Goal: Task Accomplishment & Management: Manage account settings

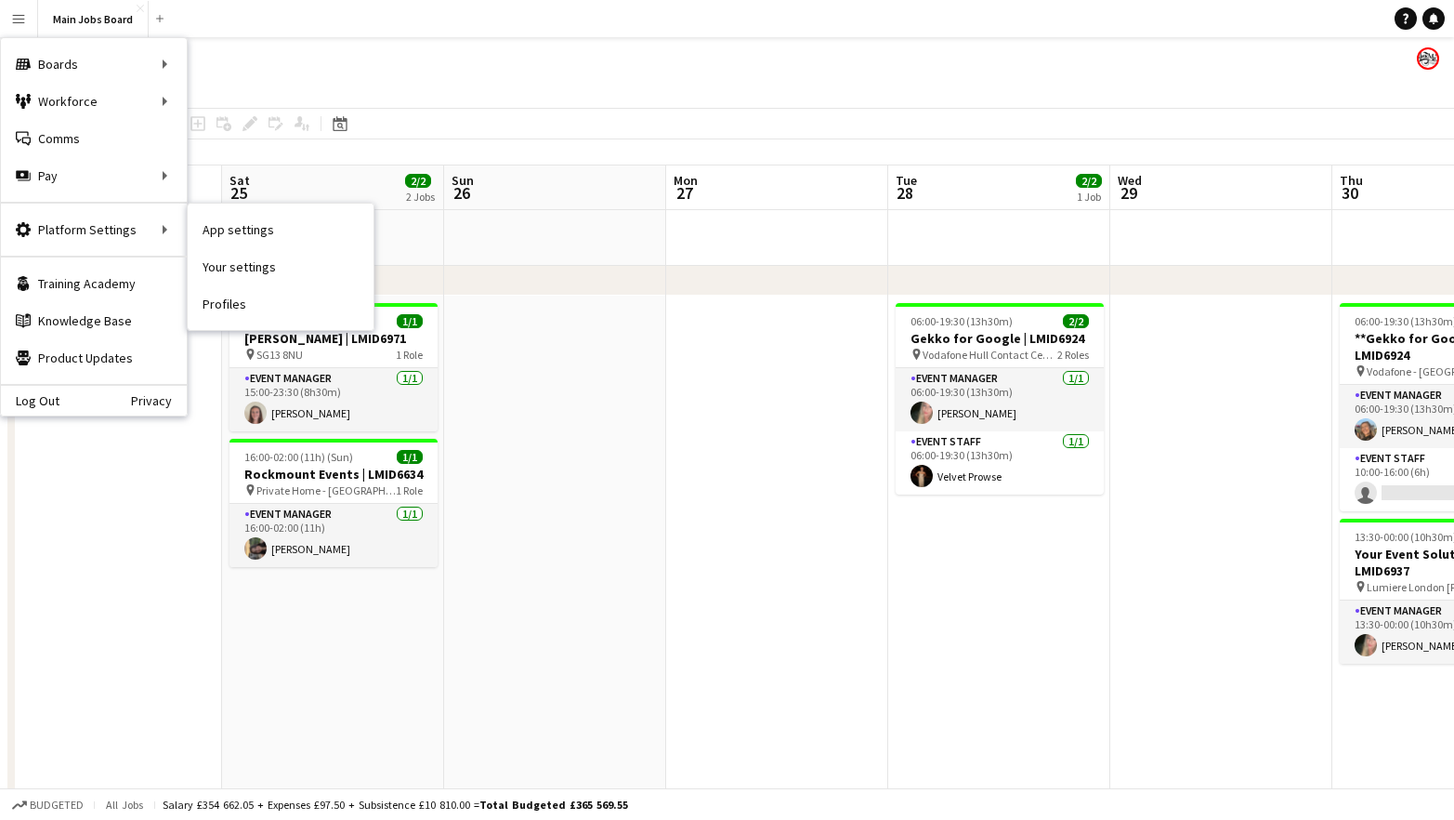
scroll to position [0, 619]
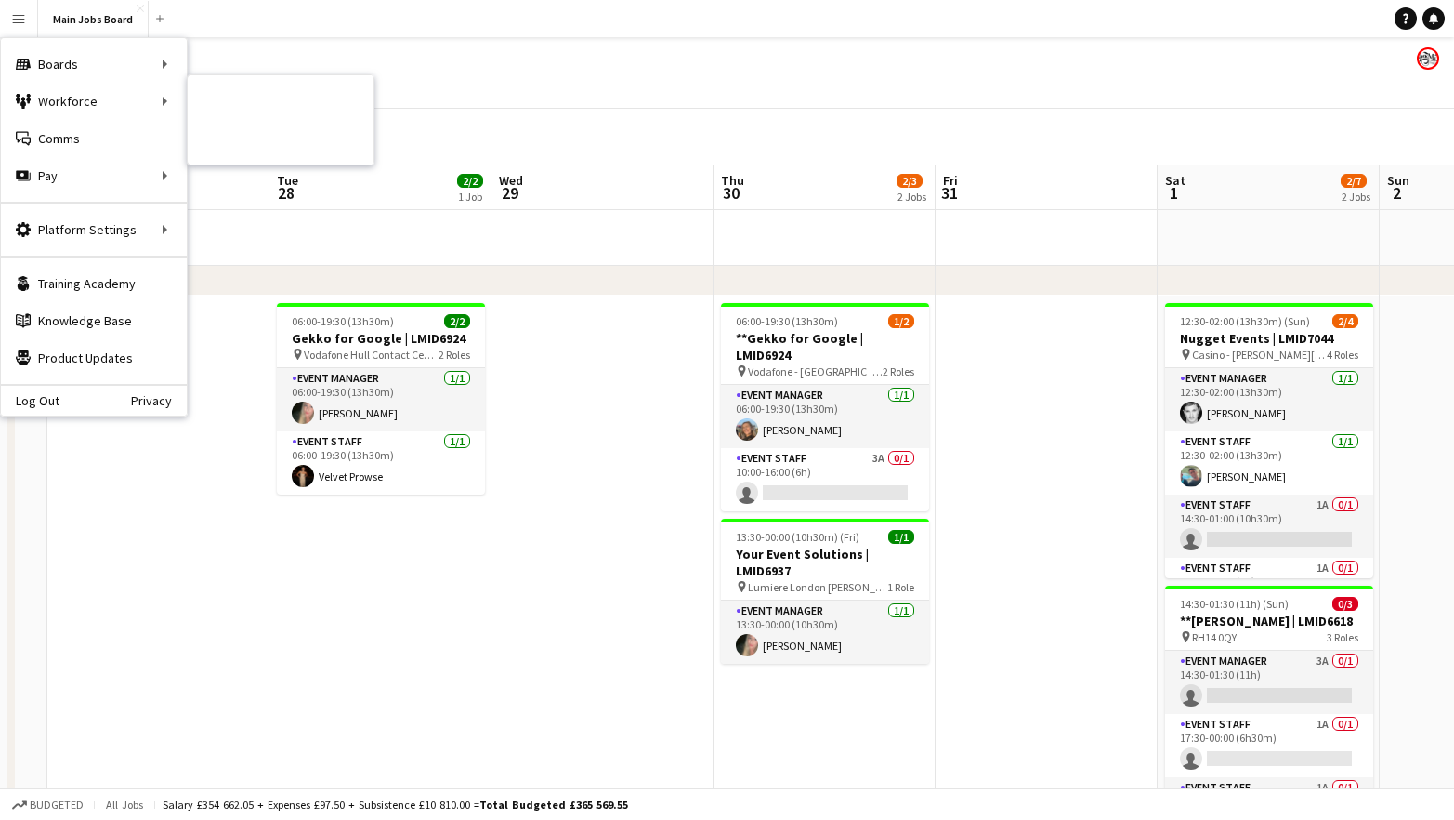
click at [244, 99] on link "My Workforce" at bounding box center [281, 101] width 186 height 37
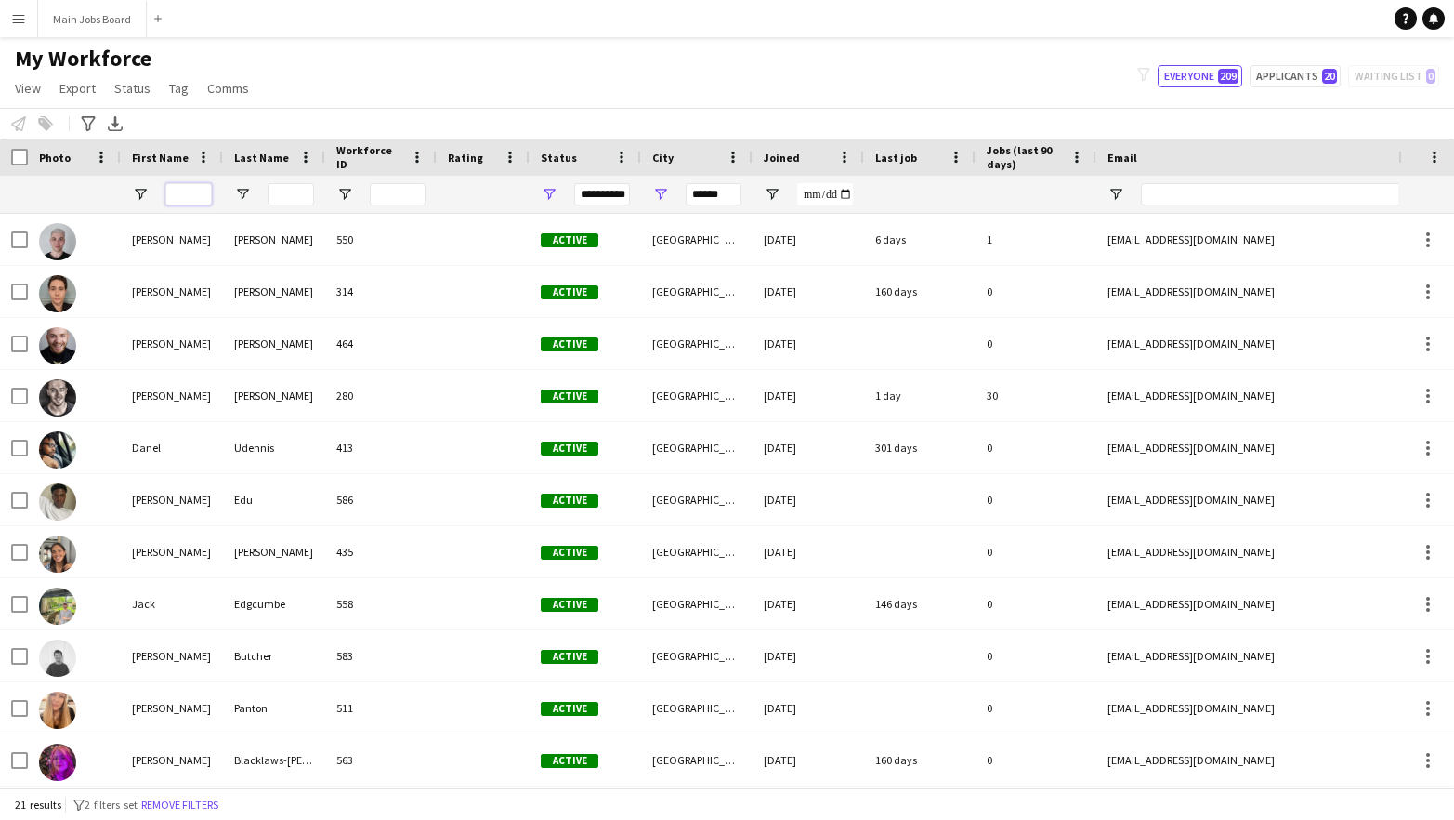
click at [193, 197] on input "First Name Filter Input" at bounding box center [188, 194] width 46 height 22
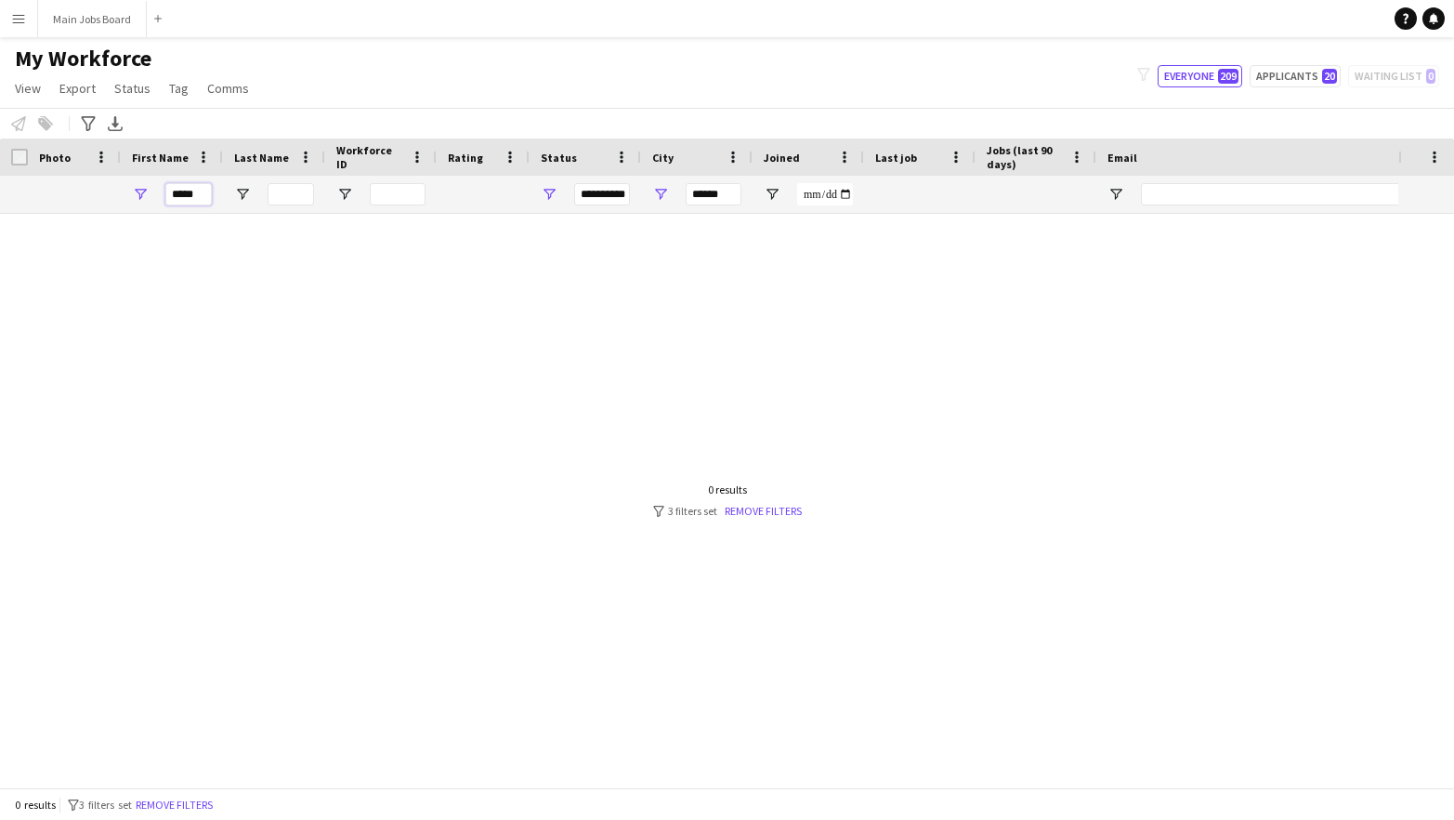
type input "*****"
click at [700, 196] on input "******" at bounding box center [714, 194] width 56 height 22
drag, startPoint x: 733, startPoint y: 196, endPoint x: 632, endPoint y: 196, distance: 101.3
click at [686, 196] on input "******" at bounding box center [714, 194] width 56 height 22
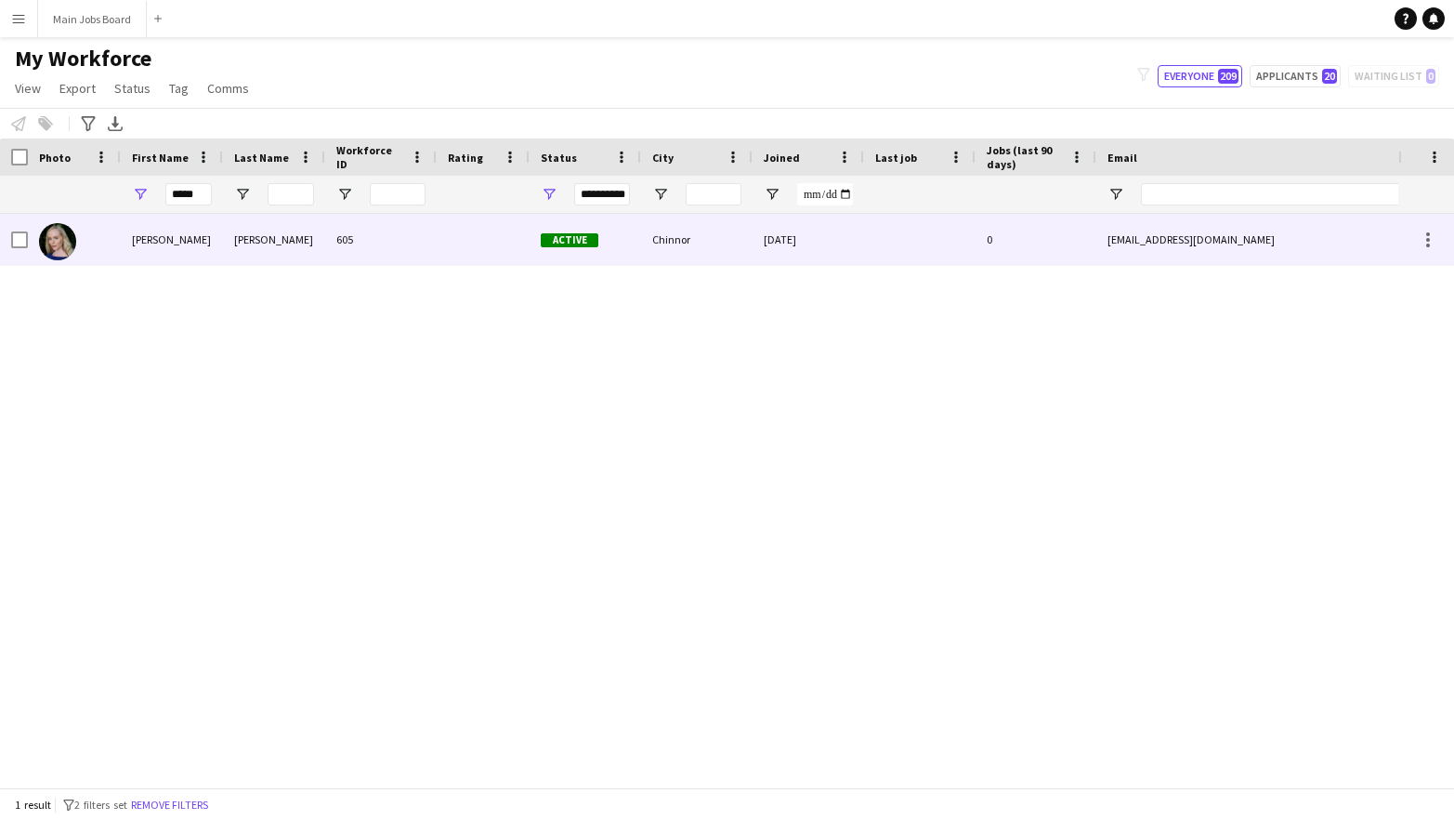
click at [286, 243] on div "[PERSON_NAME]" at bounding box center [274, 239] width 102 height 51
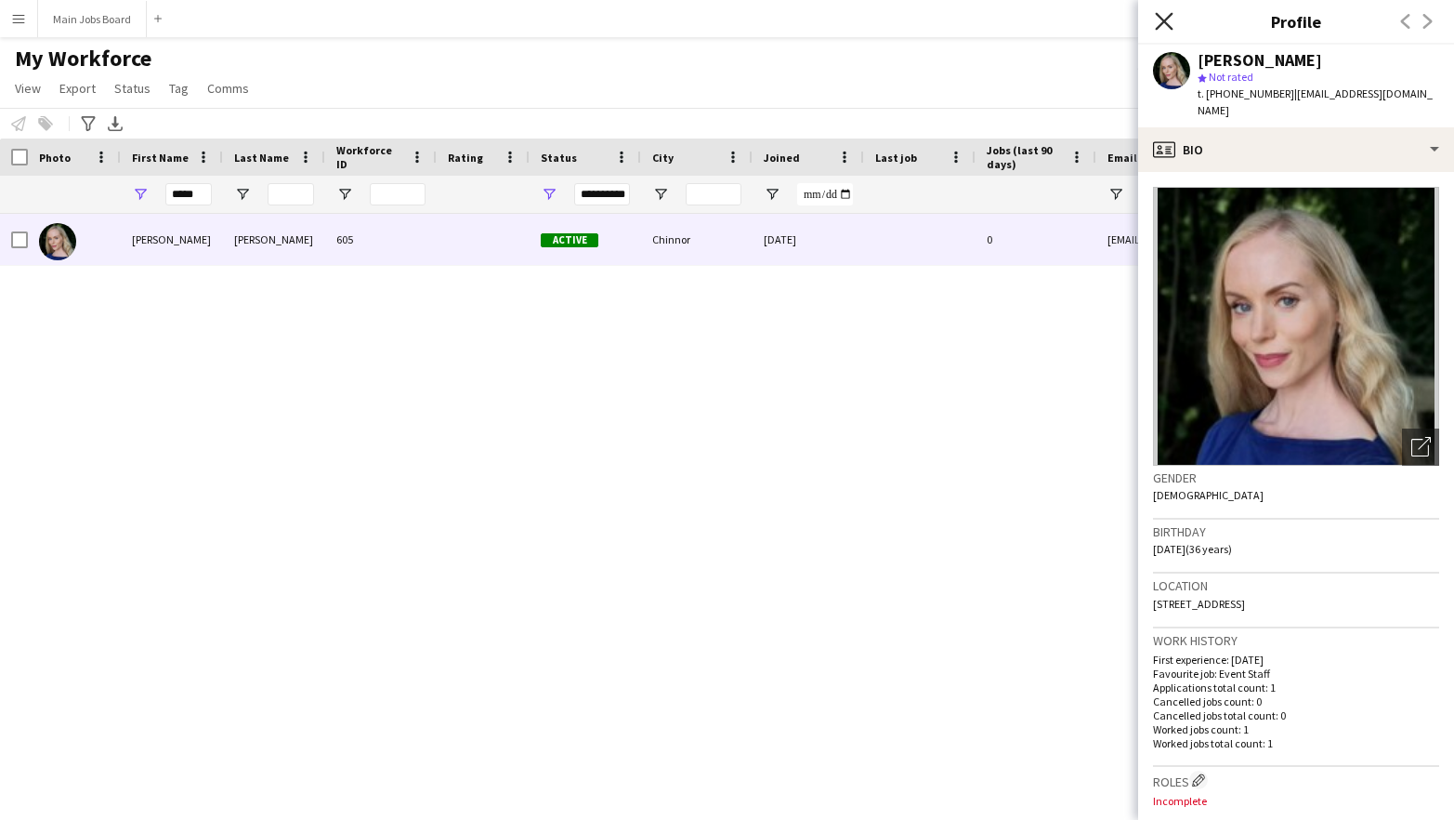
click at [1168, 25] on icon at bounding box center [1164, 21] width 18 height 18
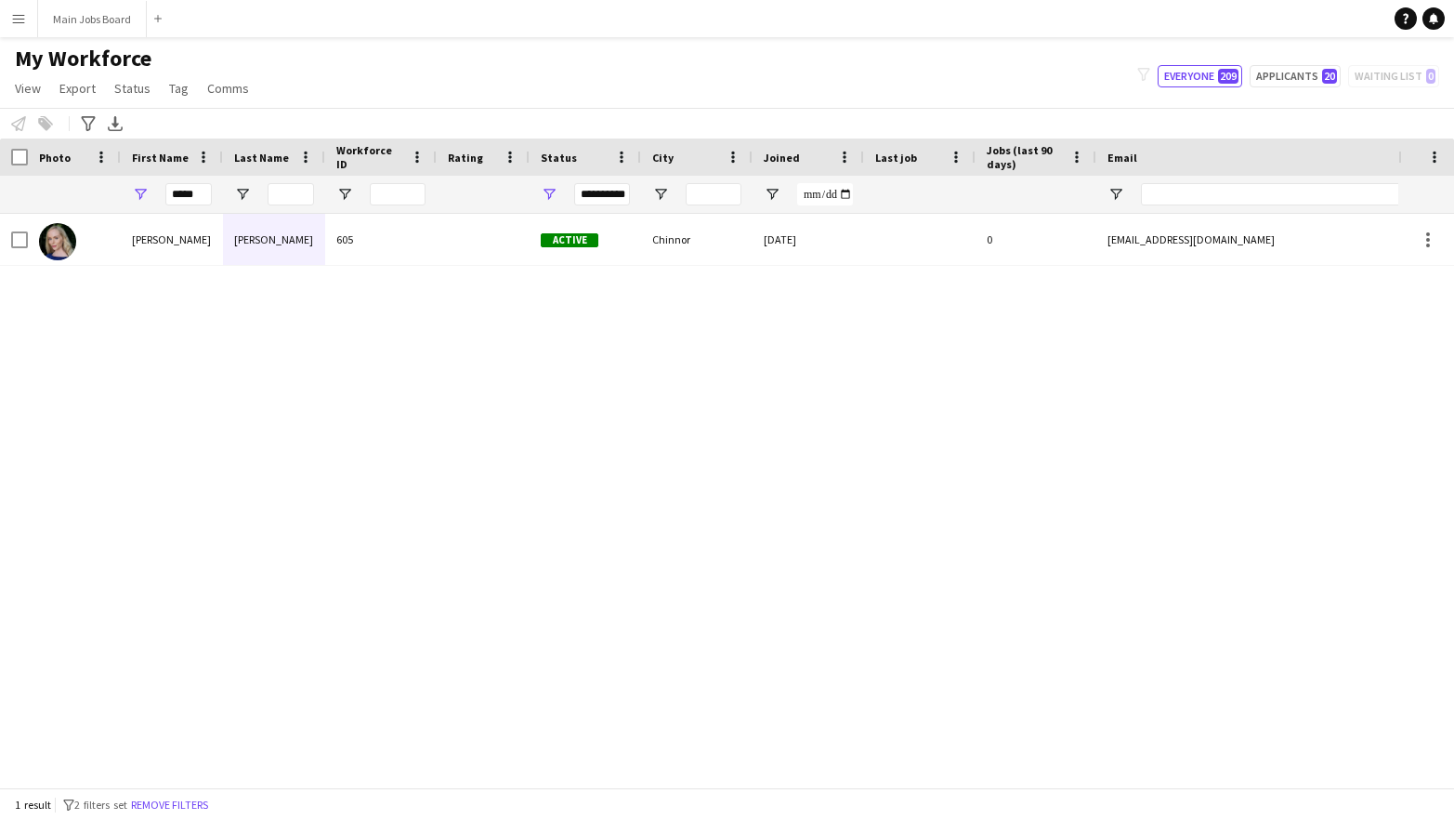
click at [725, 303] on div "[PERSON_NAME] 605 Active Chinnor [DATE] 0 [EMAIL_ADDRESS][DOMAIN_NAME] [PHONE_N…" at bounding box center [699, 500] width 1399 height 573
click at [1285, 69] on button "Applicants 20" at bounding box center [1295, 76] width 91 height 22
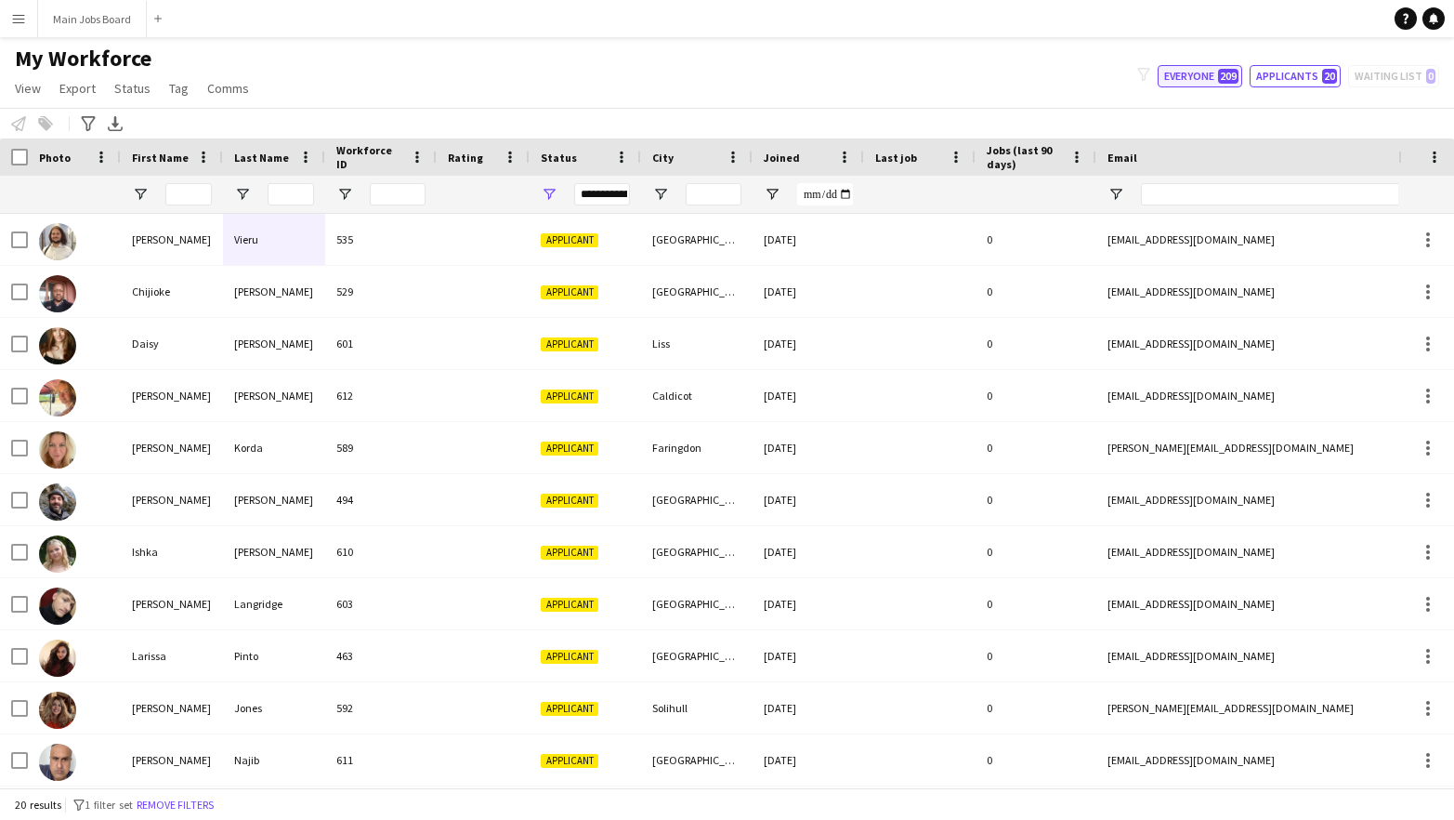
click at [1207, 74] on button "Everyone 209" at bounding box center [1200, 76] width 85 height 22
type input "**********"
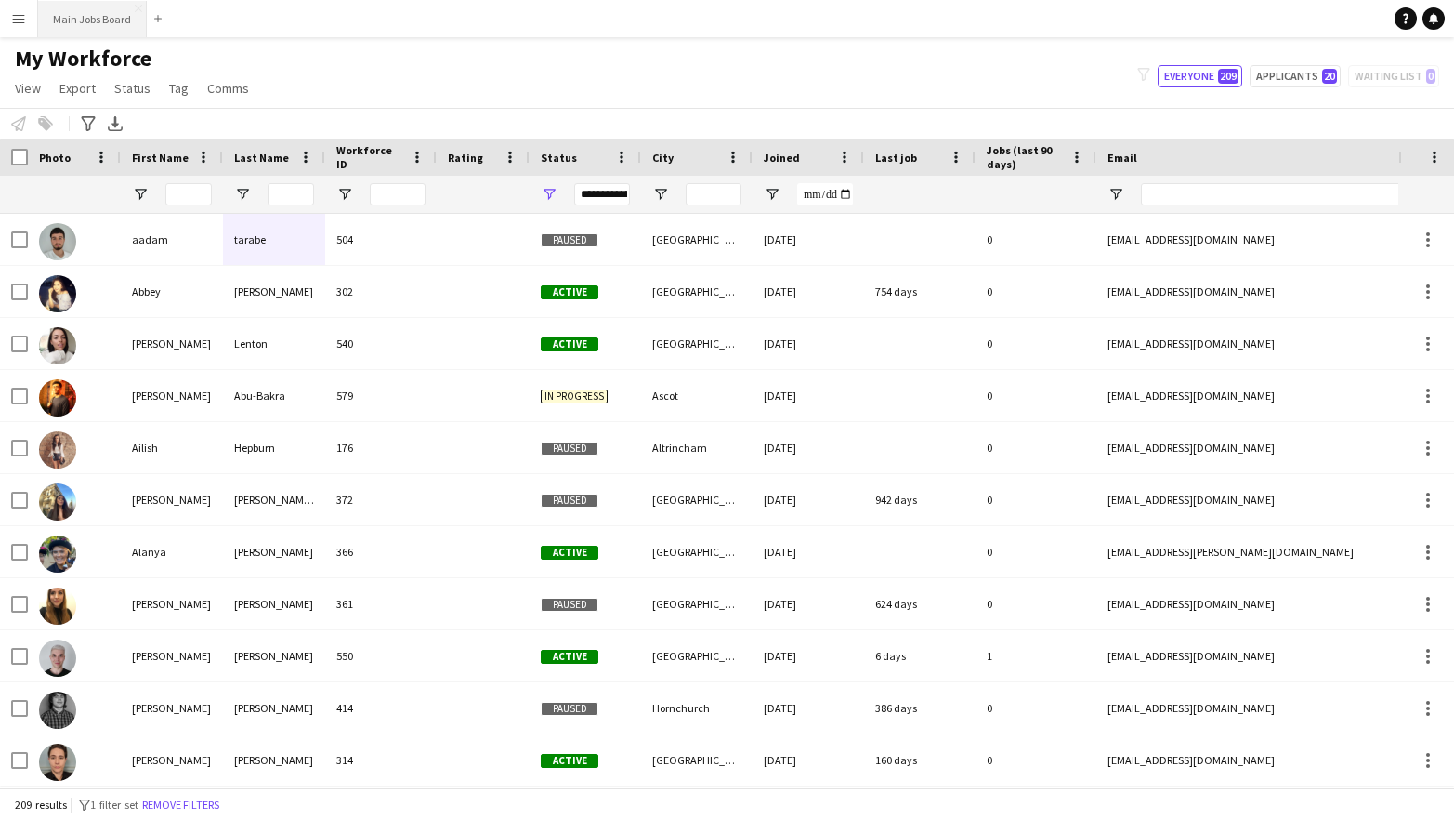
click at [115, 20] on button "Main Jobs Board Close" at bounding box center [92, 19] width 109 height 36
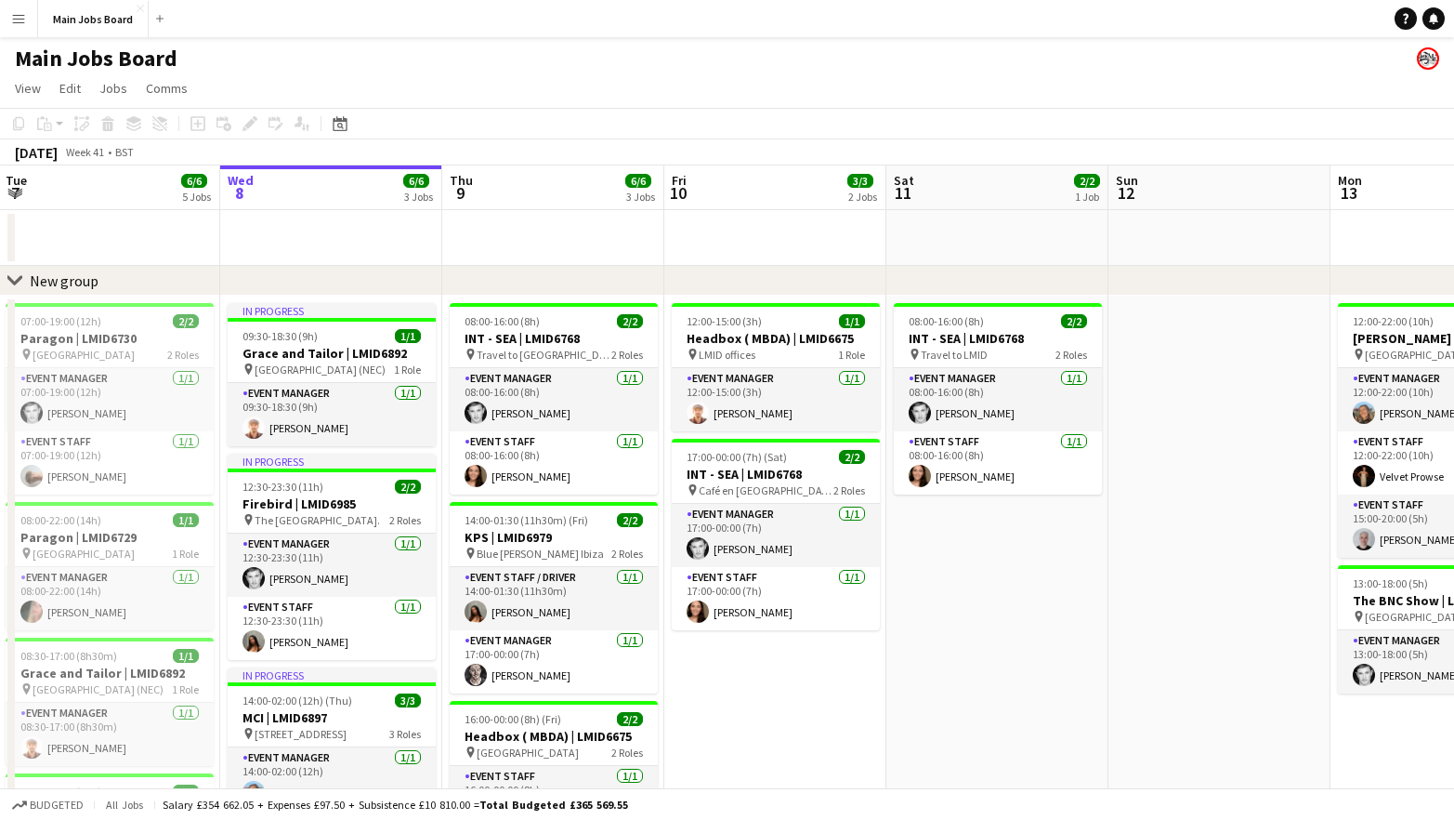
drag, startPoint x: 1173, startPoint y: 649, endPoint x: 374, endPoint y: 686, distance: 800.1
click at [384, 680] on app-calendar-viewport "Sun 5 1/1 1 Job Mon 6 5/5 4 Jobs Tue 7 6/6 5 Jobs Wed 8 6/6 3 Jobs Thu 9 6/6 3 …" at bounding box center [727, 640] width 1454 height 950
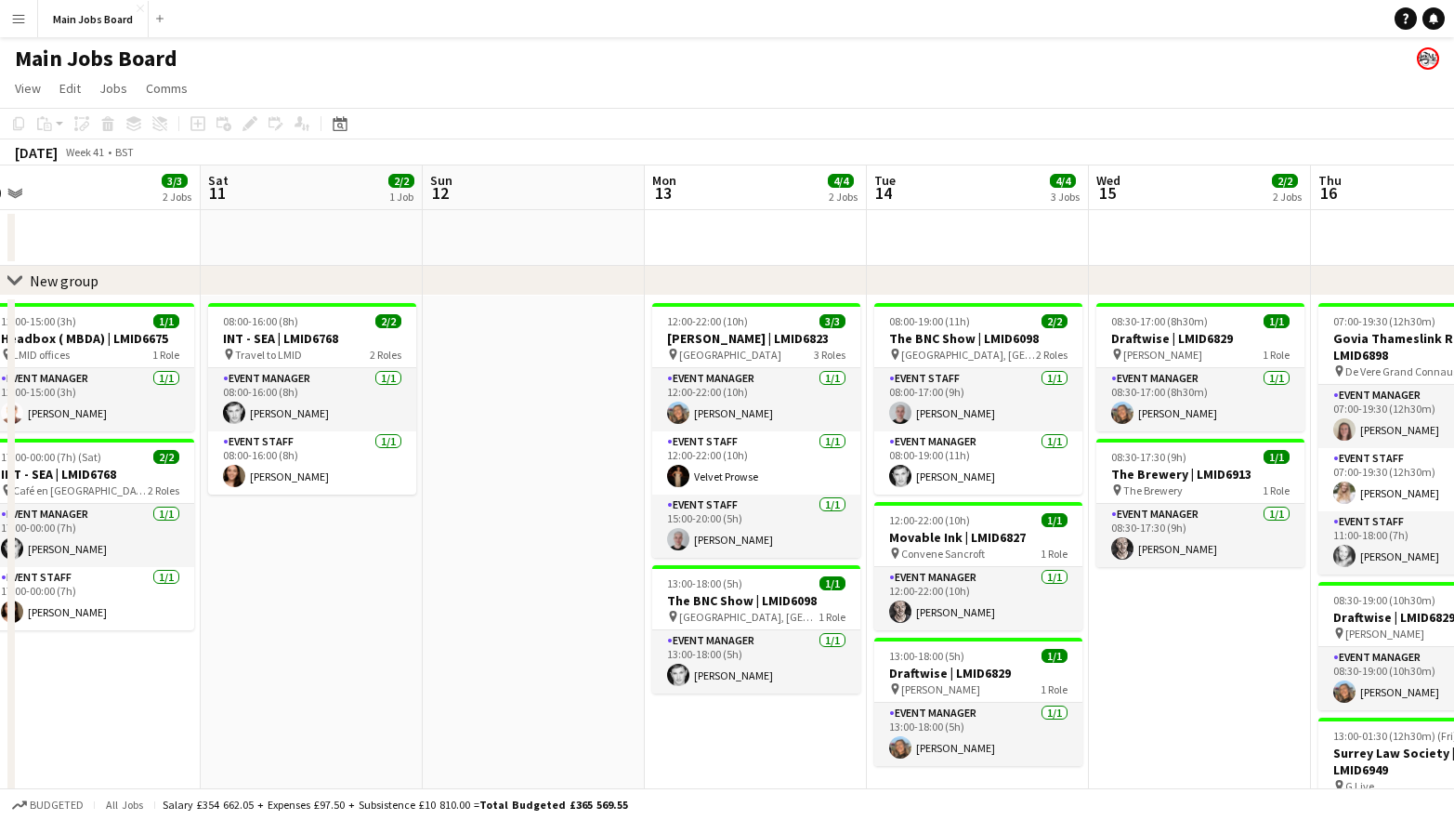
drag, startPoint x: 1181, startPoint y: 574, endPoint x: 798, endPoint y: 574, distance: 382.9
click at [799, 574] on app-calendar-viewport "Wed 8 6/6 3 Jobs Thu 9 6/6 3 Jobs Fri 10 3/3 2 Jobs Sat 11 2/2 1 Job Sun 12 Mon…" at bounding box center [727, 640] width 1454 height 950
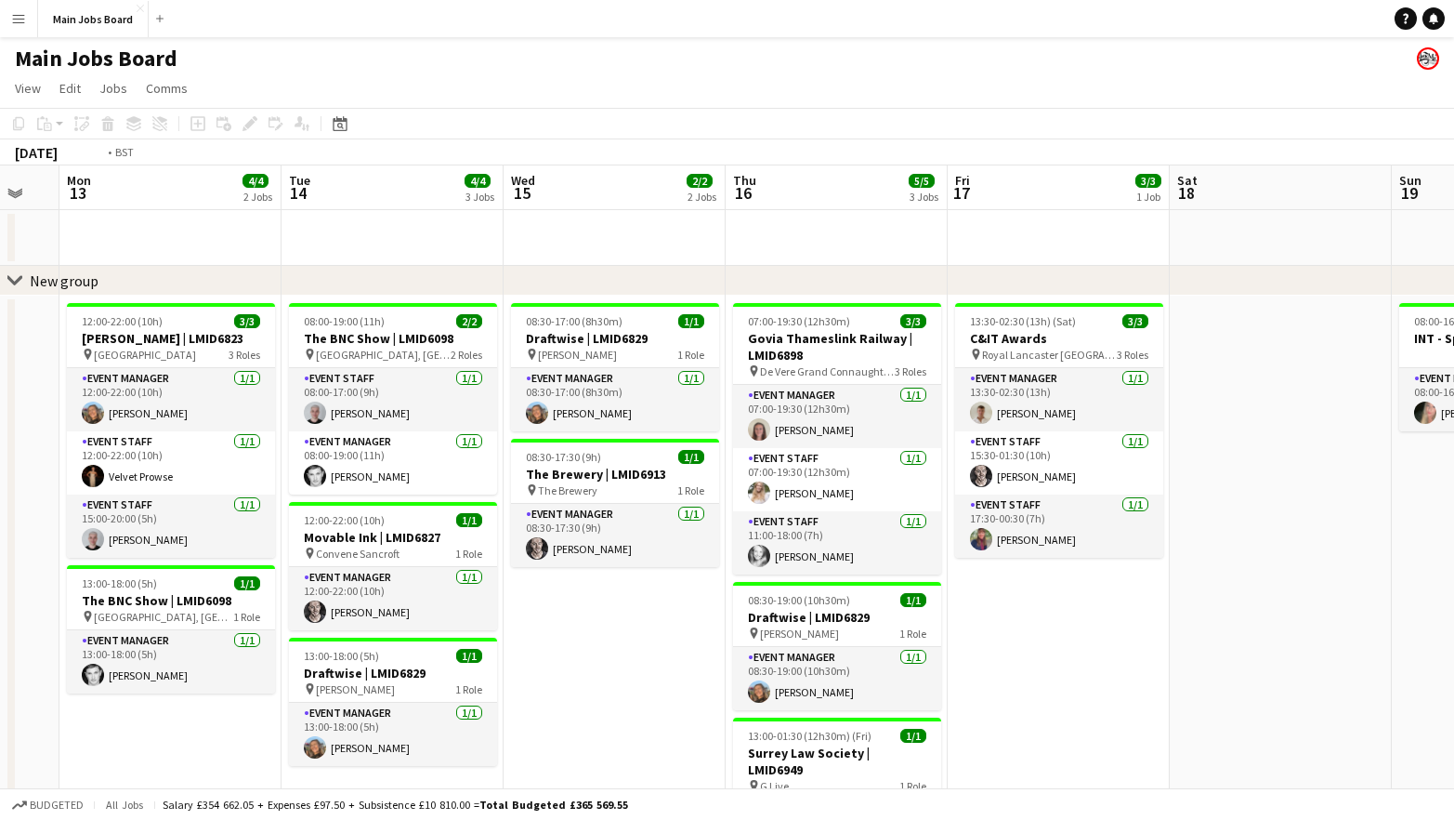
scroll to position [0, 704]
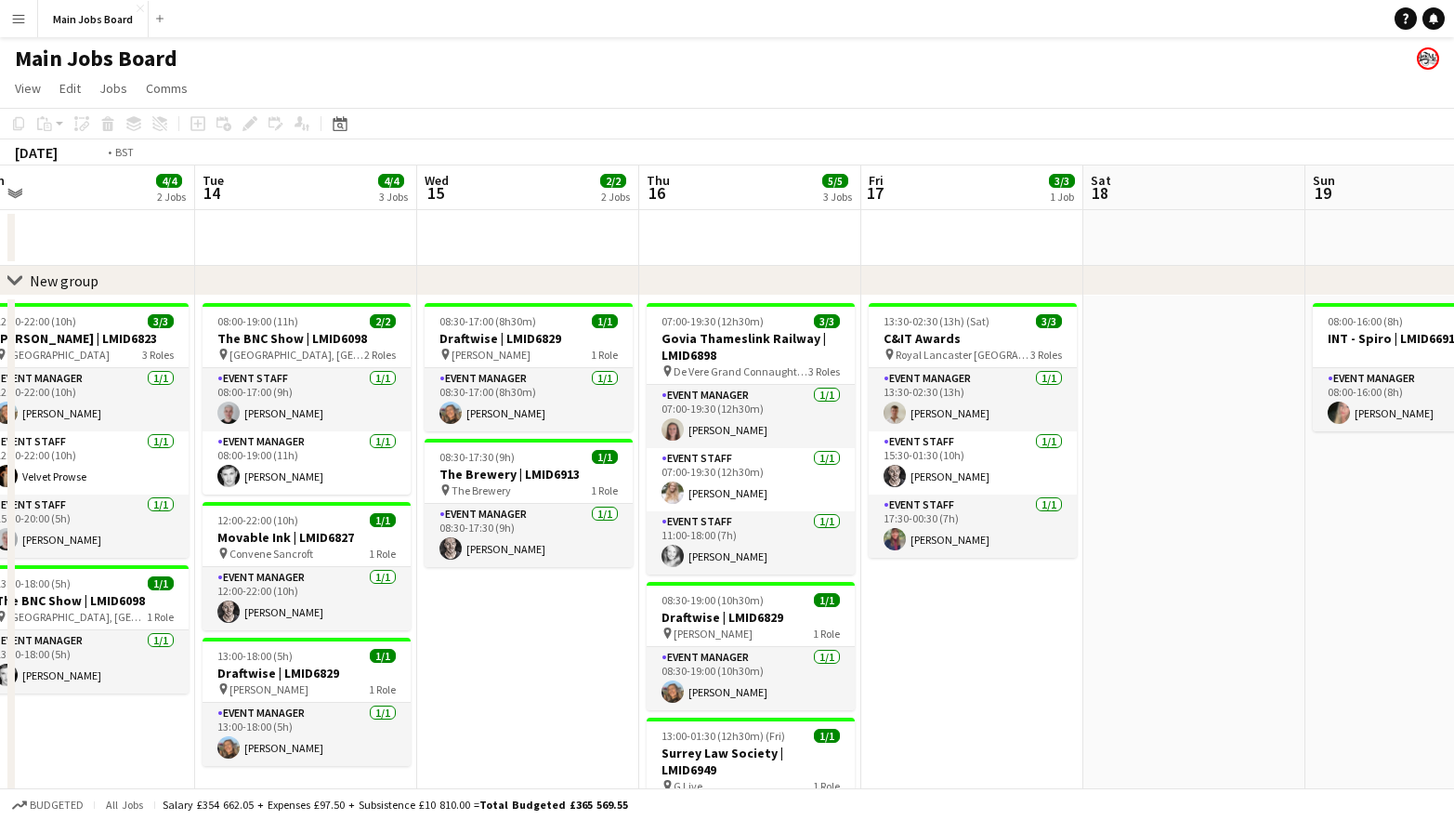
drag, startPoint x: 1269, startPoint y: 597, endPoint x: 815, endPoint y: 597, distance: 454.4
click at [825, 597] on app-calendar-viewport "Fri 10 3/3 2 Jobs Sat 11 2/2 1 Job Sun 12 Mon 13 4/4 2 Jobs Tue 14 4/4 3 Jobs W…" at bounding box center [727, 640] width 1454 height 950
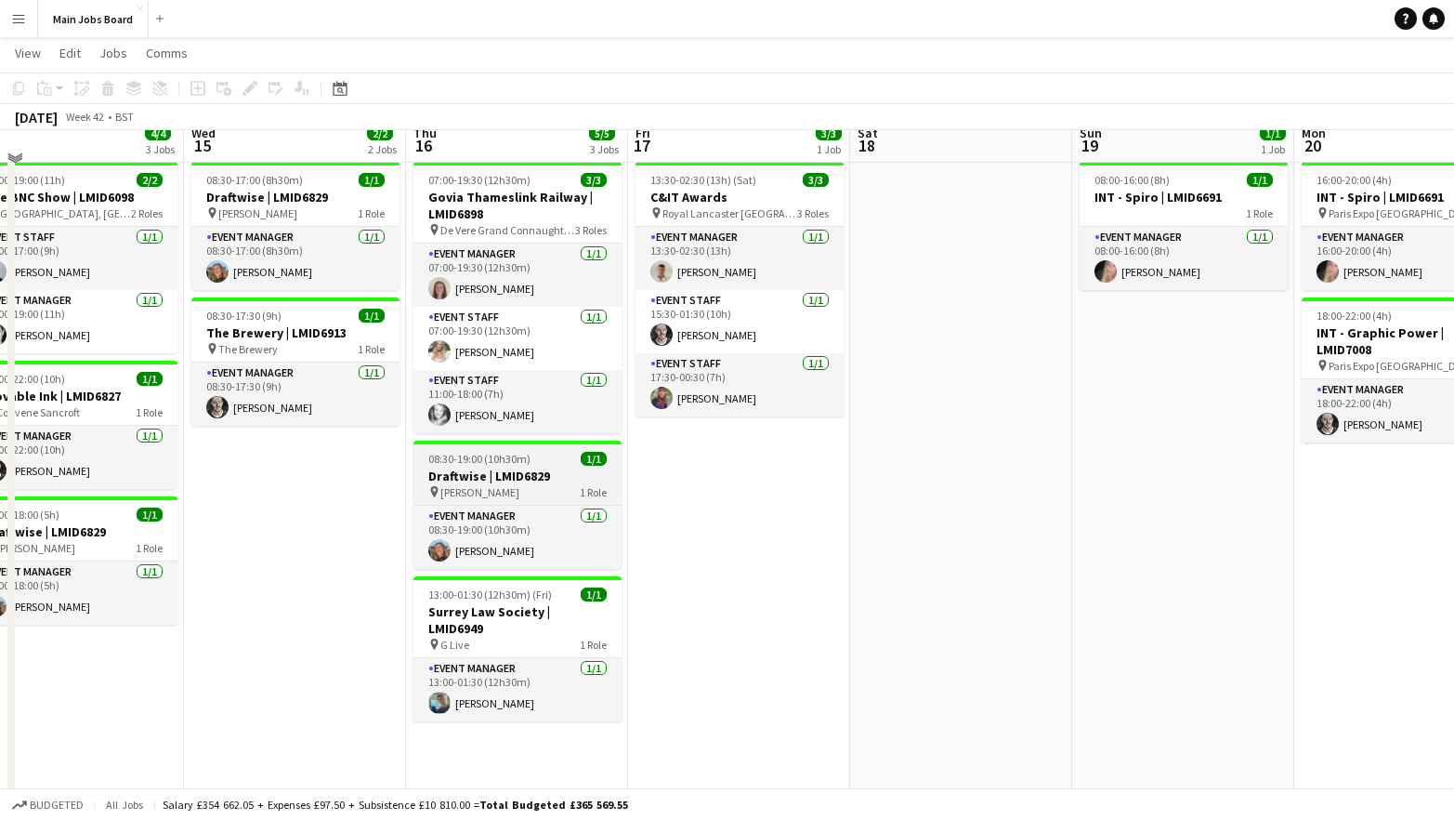
scroll to position [0, 0]
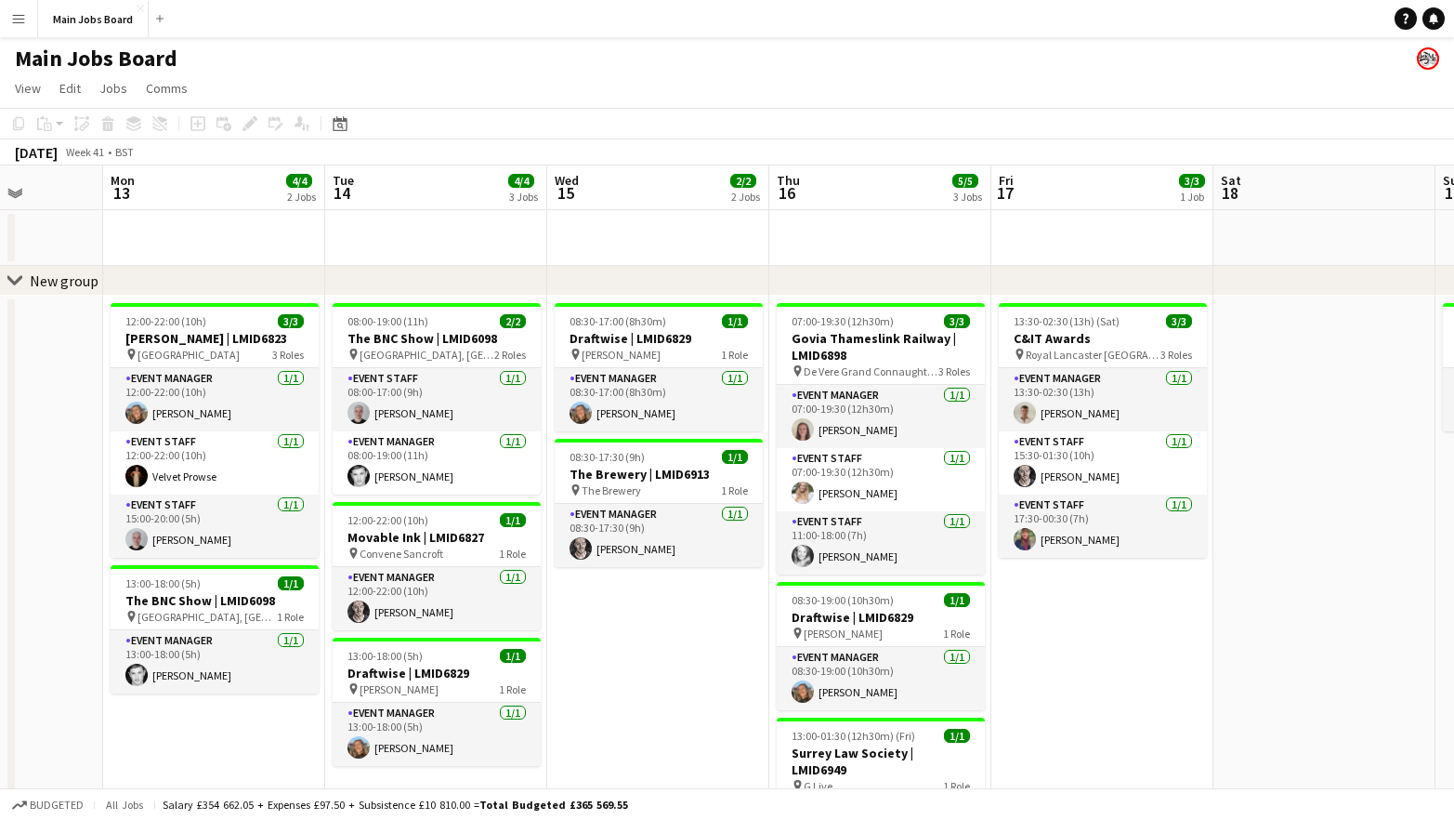
drag, startPoint x: 310, startPoint y: 653, endPoint x: 895, endPoint y: 639, distance: 584.7
click at [895, 638] on app-calendar-viewport "Fri 10 3/3 2 Jobs Sat 11 2/2 1 Job Sun 12 Mon 13 4/4 2 Jobs Tue 14 4/4 3 Jobs W…" at bounding box center [727, 640] width 1454 height 950
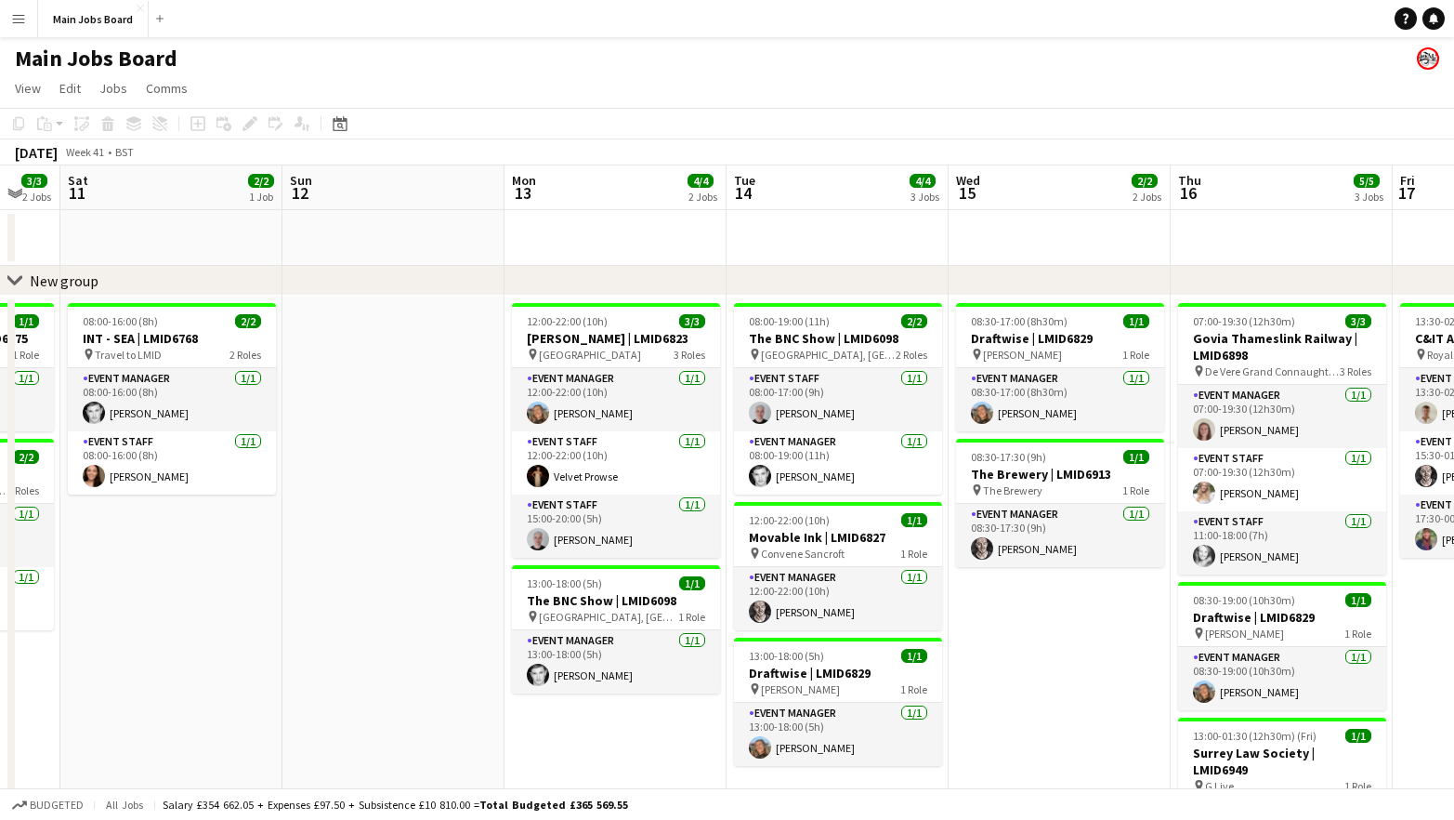
drag, startPoint x: 337, startPoint y: 576, endPoint x: 745, endPoint y: 564, distance: 408.1
click at [744, 566] on app-calendar-viewport "Thu 9 6/6 3 Jobs Fri 10 3/3 2 Jobs Sat 11 2/2 1 Job Sun 12 Mon 13 4/4 2 Jobs Tu…" at bounding box center [727, 640] width 1454 height 950
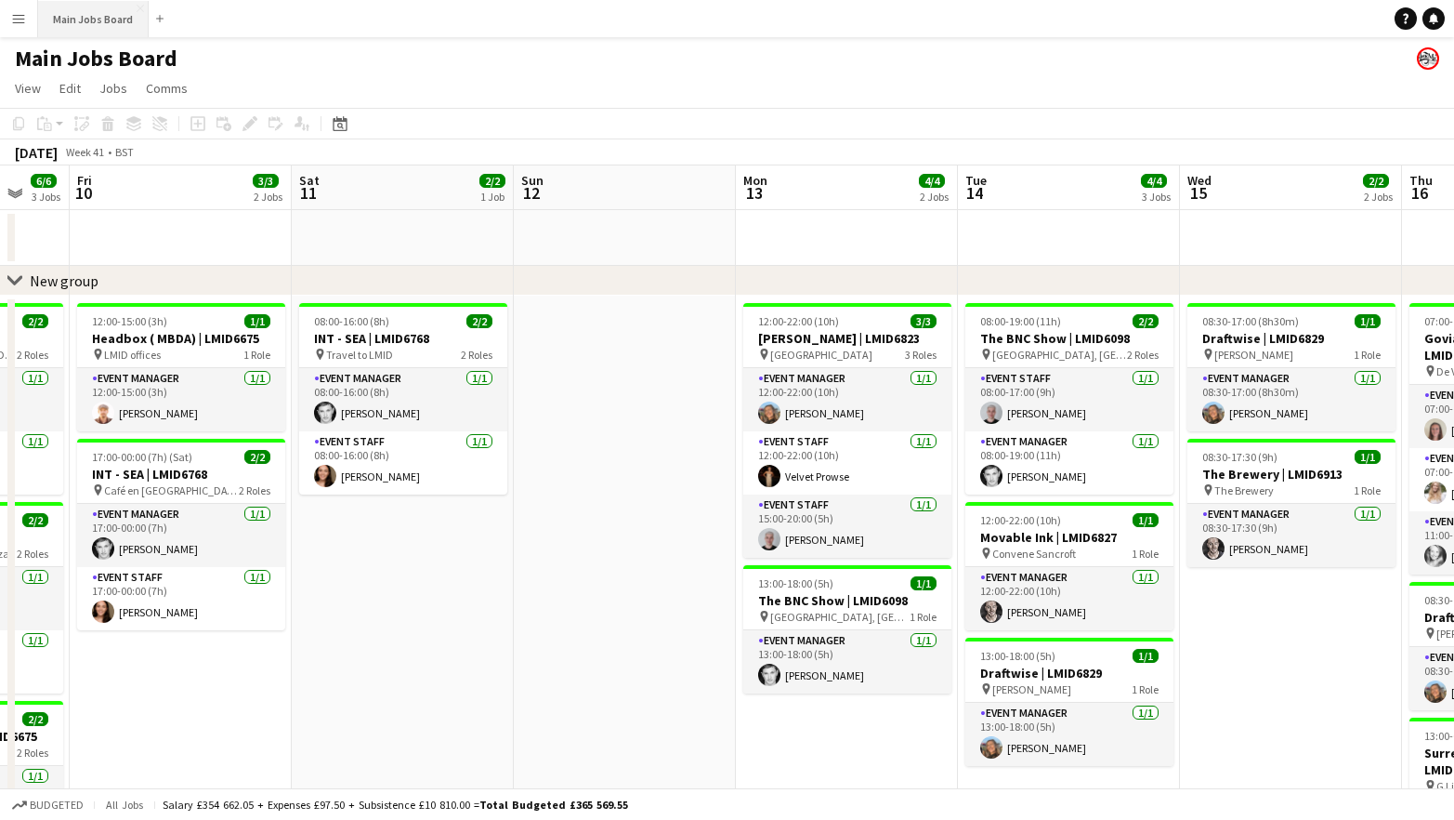
click at [93, 29] on button "Main Jobs Board Close" at bounding box center [93, 19] width 111 height 36
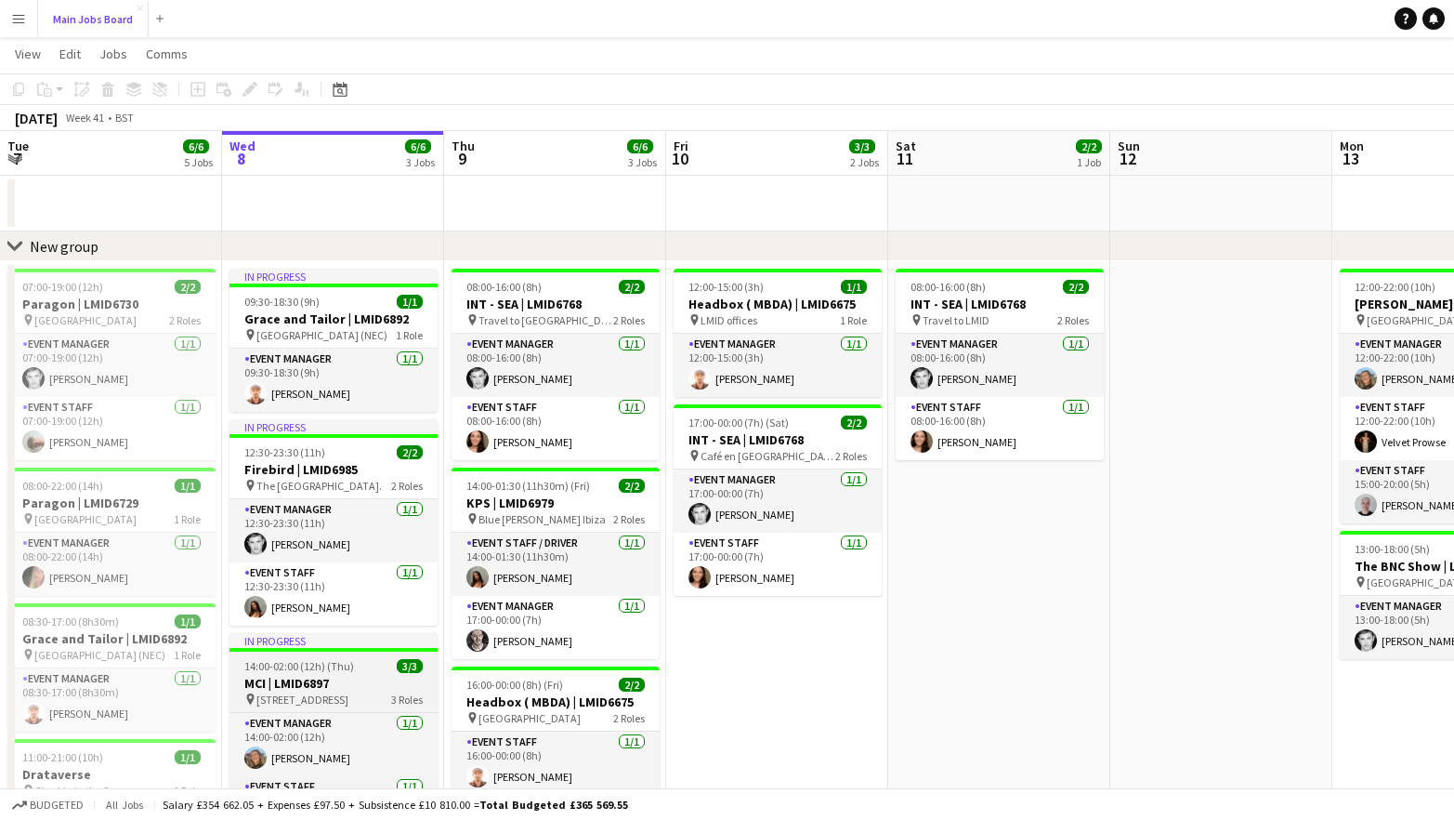
scroll to position [0, 0]
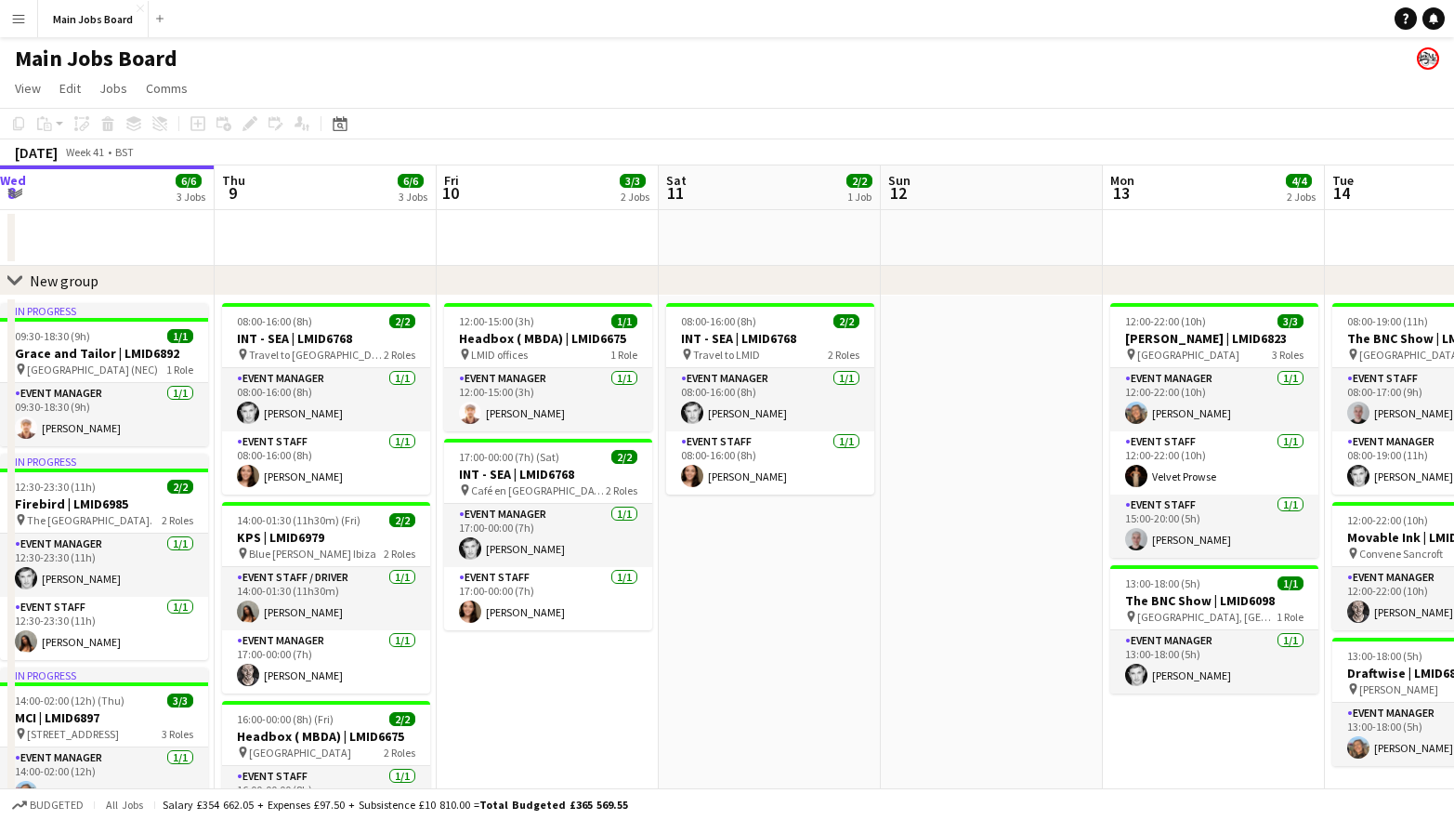
drag, startPoint x: 1006, startPoint y: 651, endPoint x: 758, endPoint y: 621, distance: 249.0
click at [761, 624] on app-calendar-viewport "Sun 5 1/1 1 Job Mon 6 5/5 4 Jobs Tue 7 6/6 5 Jobs Wed 8 6/6 3 Jobs Thu 9 6/6 3 …" at bounding box center [727, 640] width 1454 height 950
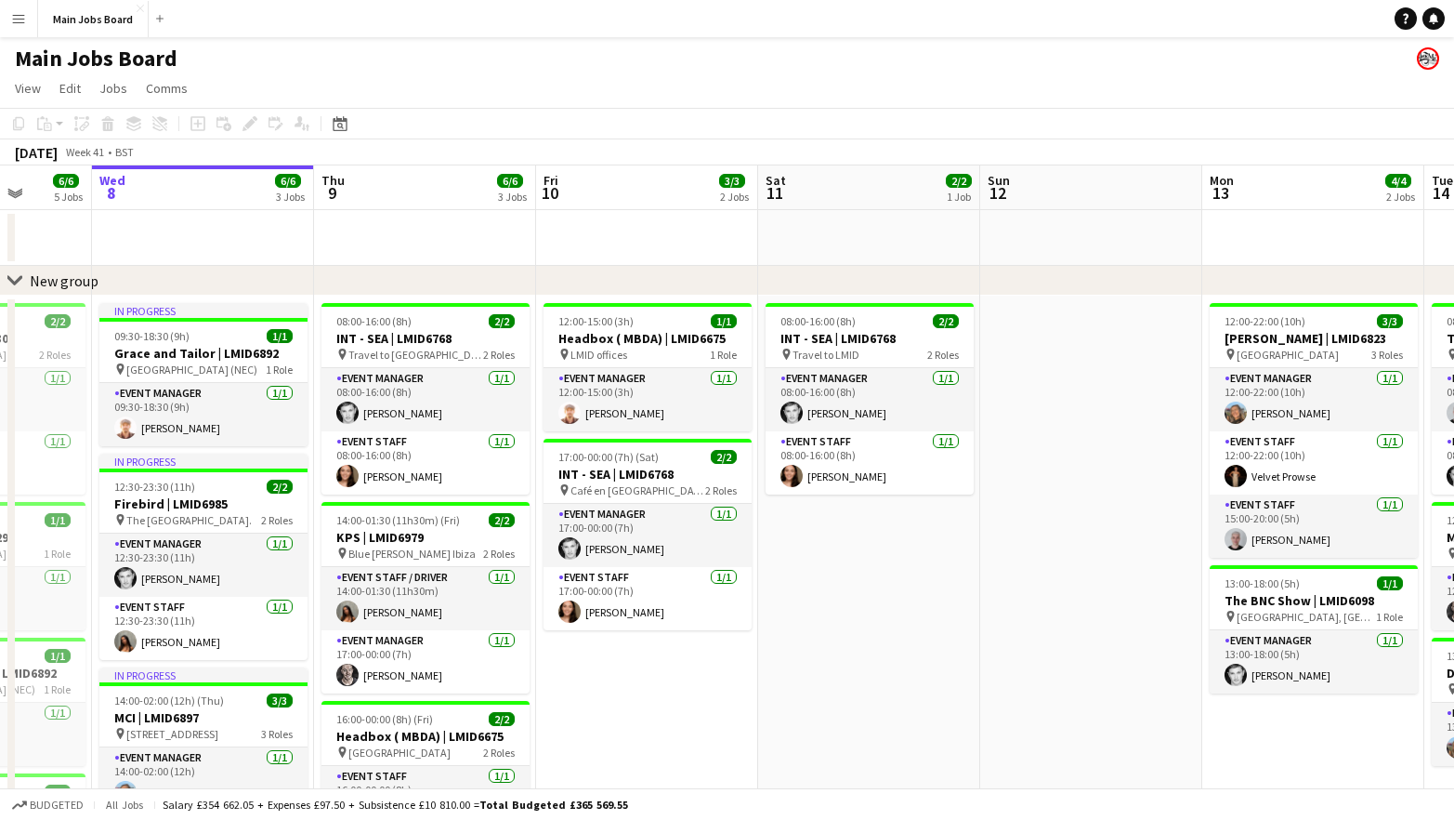
drag, startPoint x: 944, startPoint y: 613, endPoint x: 568, endPoint y: 601, distance: 376.6
click at [568, 601] on app-calendar-viewport "Sun 5 1/1 1 Job Mon 6 5/5 4 Jobs Tue 7 6/6 5 Jobs Wed 8 6/6 3 Jobs Thu 9 6/6 3 …" at bounding box center [727, 640] width 1454 height 950
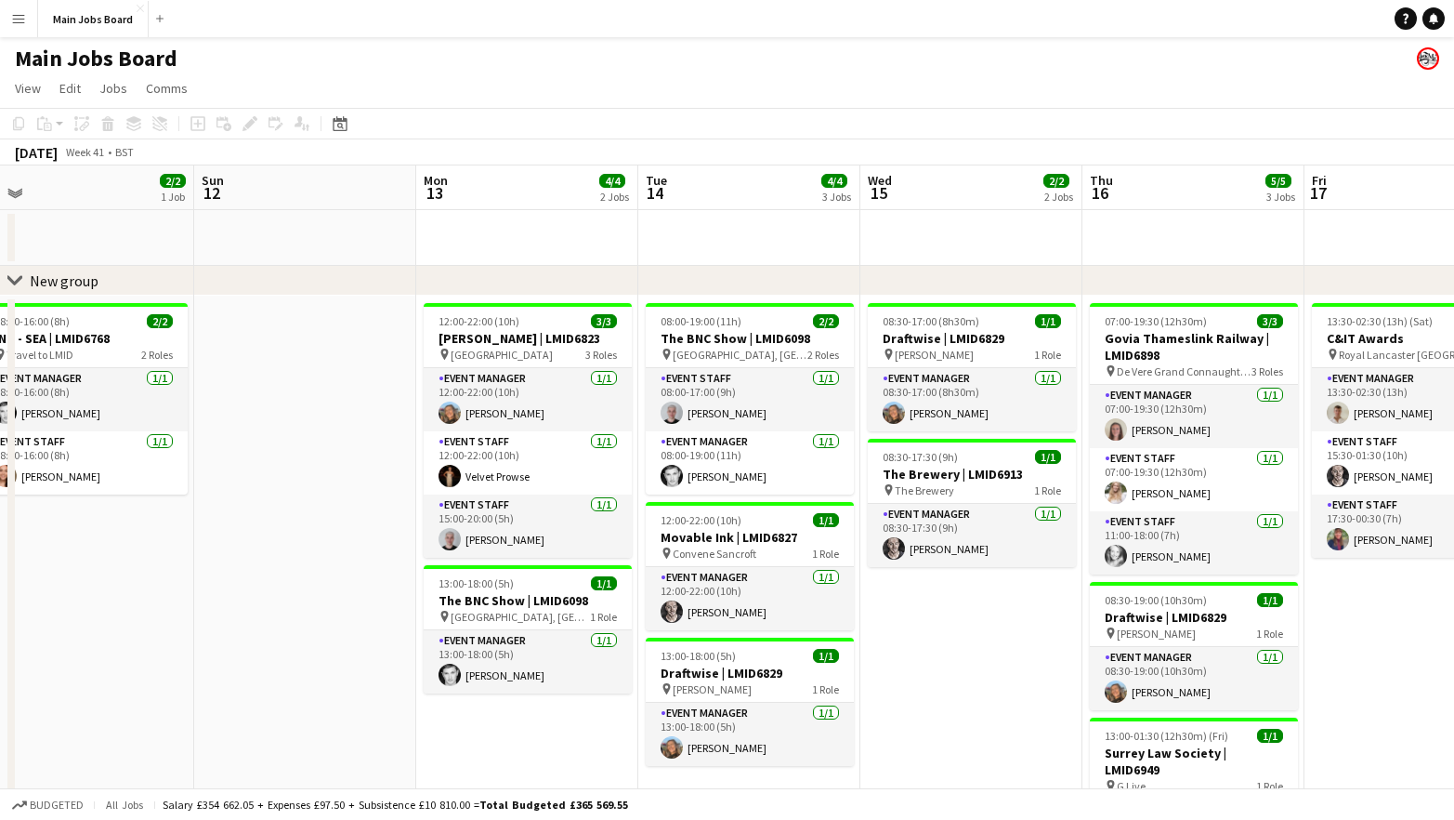
scroll to position [0, 562]
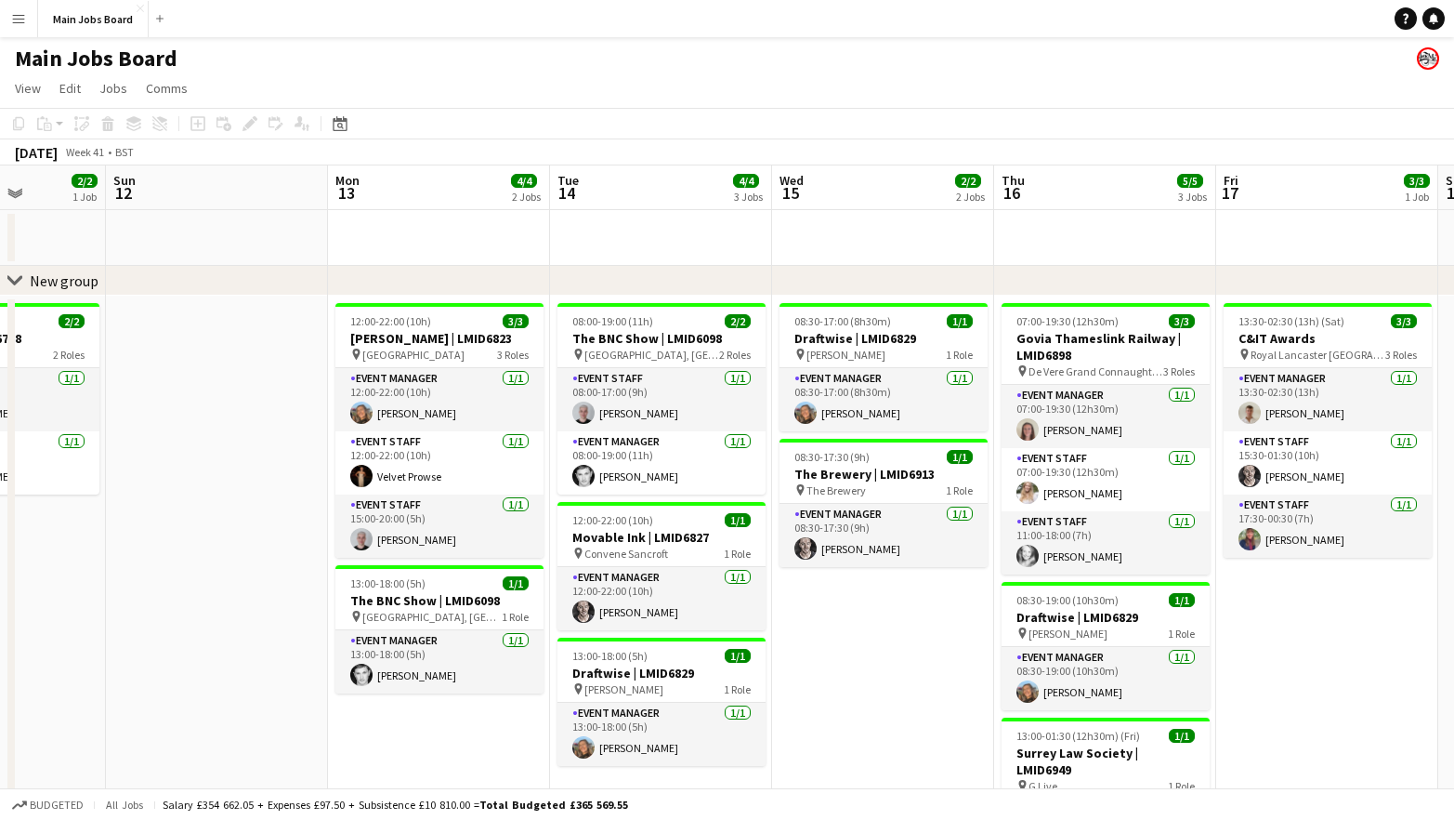
drag, startPoint x: 1263, startPoint y: 595, endPoint x: 877, endPoint y: 594, distance: 385.7
click at [877, 594] on app-calendar-viewport "Thu 9 6/6 3 Jobs Fri 10 3/3 2 Jobs Sat 11 2/2 1 Job Sun 12 Mon 13 4/4 2 Jobs Tu…" at bounding box center [727, 640] width 1454 height 950
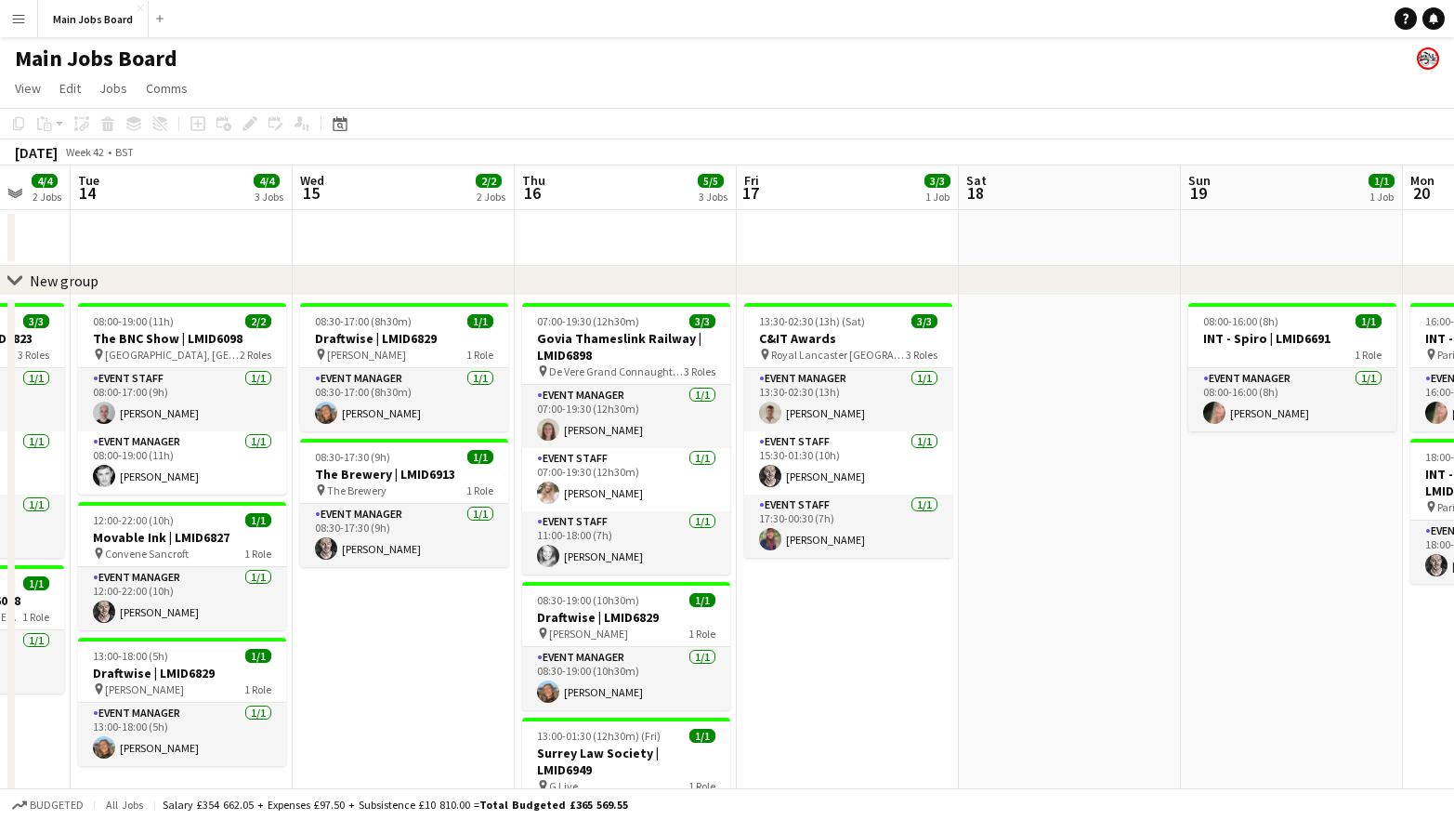
drag, startPoint x: 1140, startPoint y: 634, endPoint x: 687, endPoint y: 634, distance: 453.5
click at [690, 634] on app-calendar-viewport "Sat 11 2/2 1 Job Sun 12 Mon 13 4/4 2 Jobs Tue 14 4/4 3 Jobs Wed 15 2/2 2 Jobs T…" at bounding box center [727, 640] width 1454 height 950
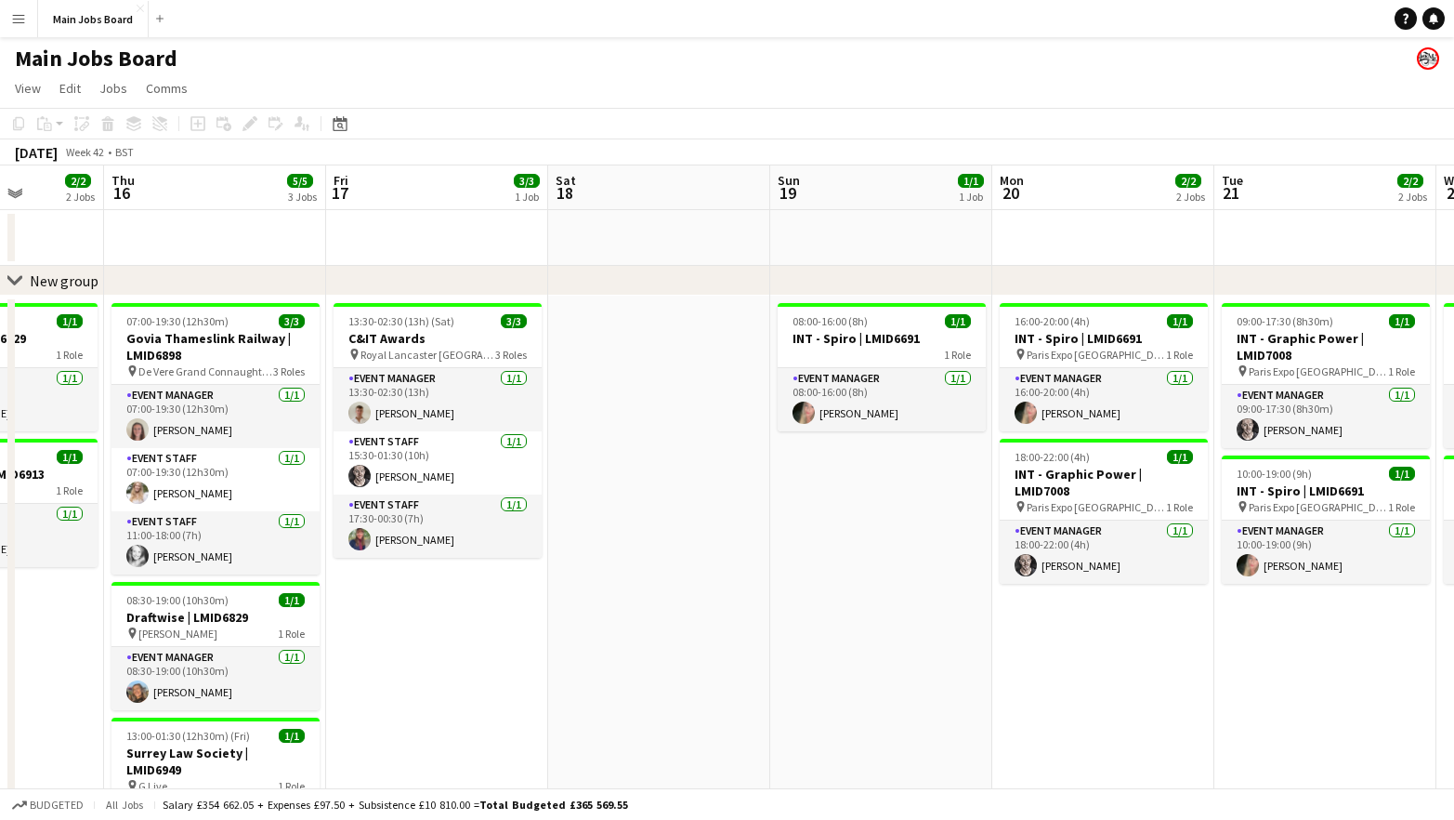
scroll to position [0, 690]
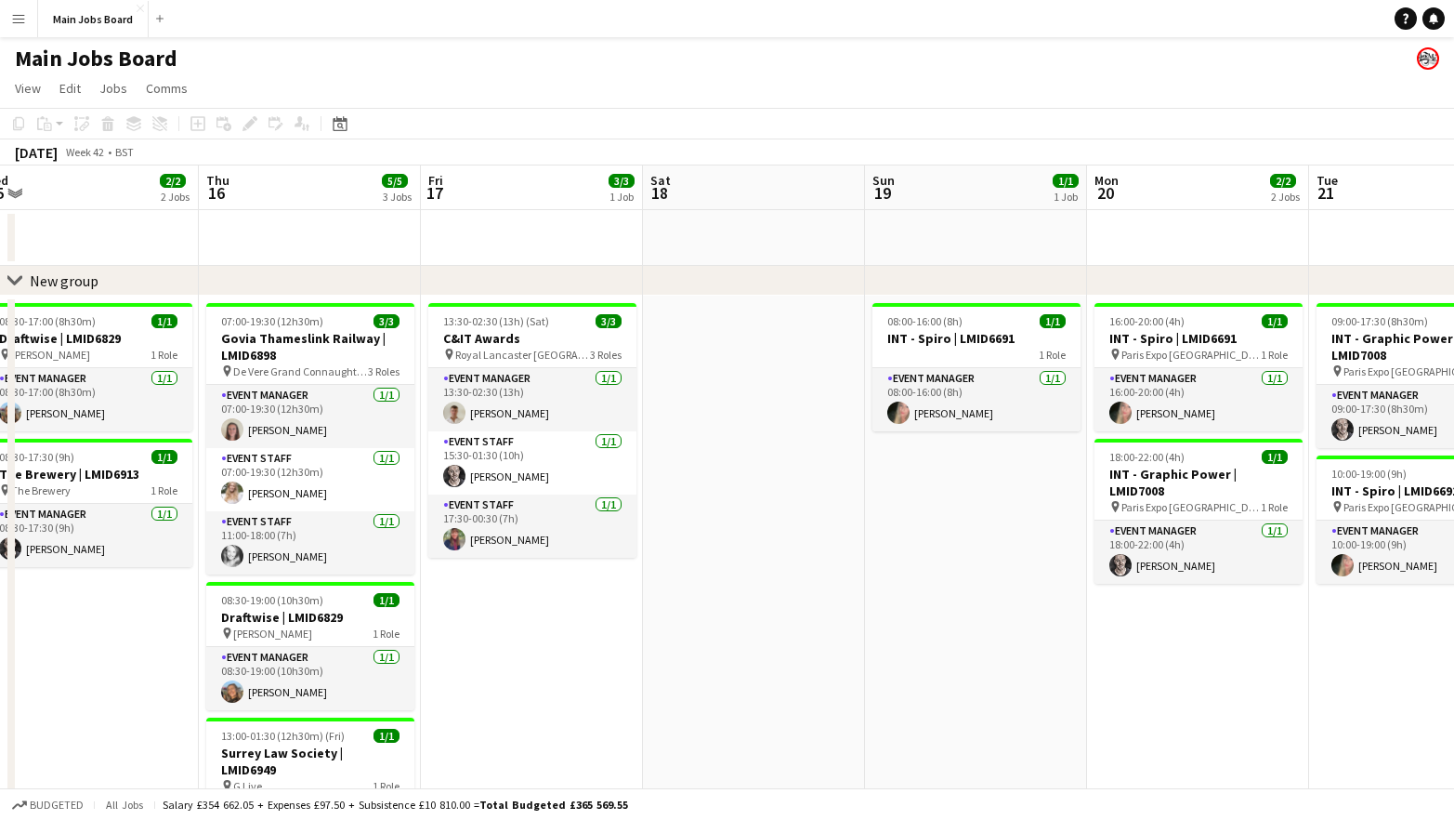
drag, startPoint x: 1105, startPoint y: 623, endPoint x: 795, endPoint y: 617, distance: 310.4
click at [796, 617] on app-calendar-viewport "Sun 12 Mon 13 4/4 2 Jobs Tue 14 4/4 3 Jobs Wed 15 2/2 2 Jobs Thu 16 5/5 3 Jobs …" at bounding box center [727, 640] width 1454 height 950
click at [96, 22] on button "Main Jobs Board Close" at bounding box center [93, 19] width 111 height 36
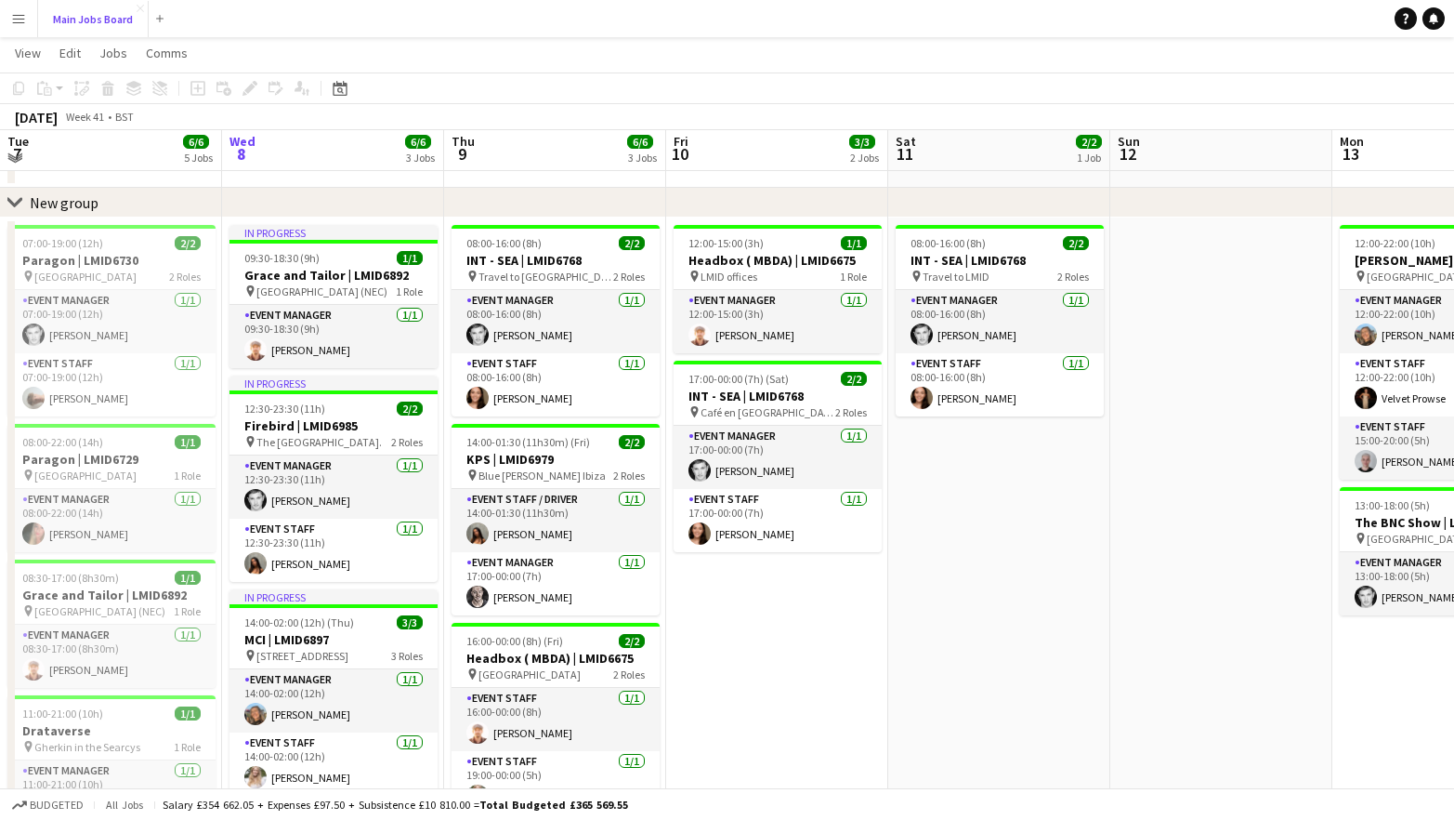
scroll to position [71, 0]
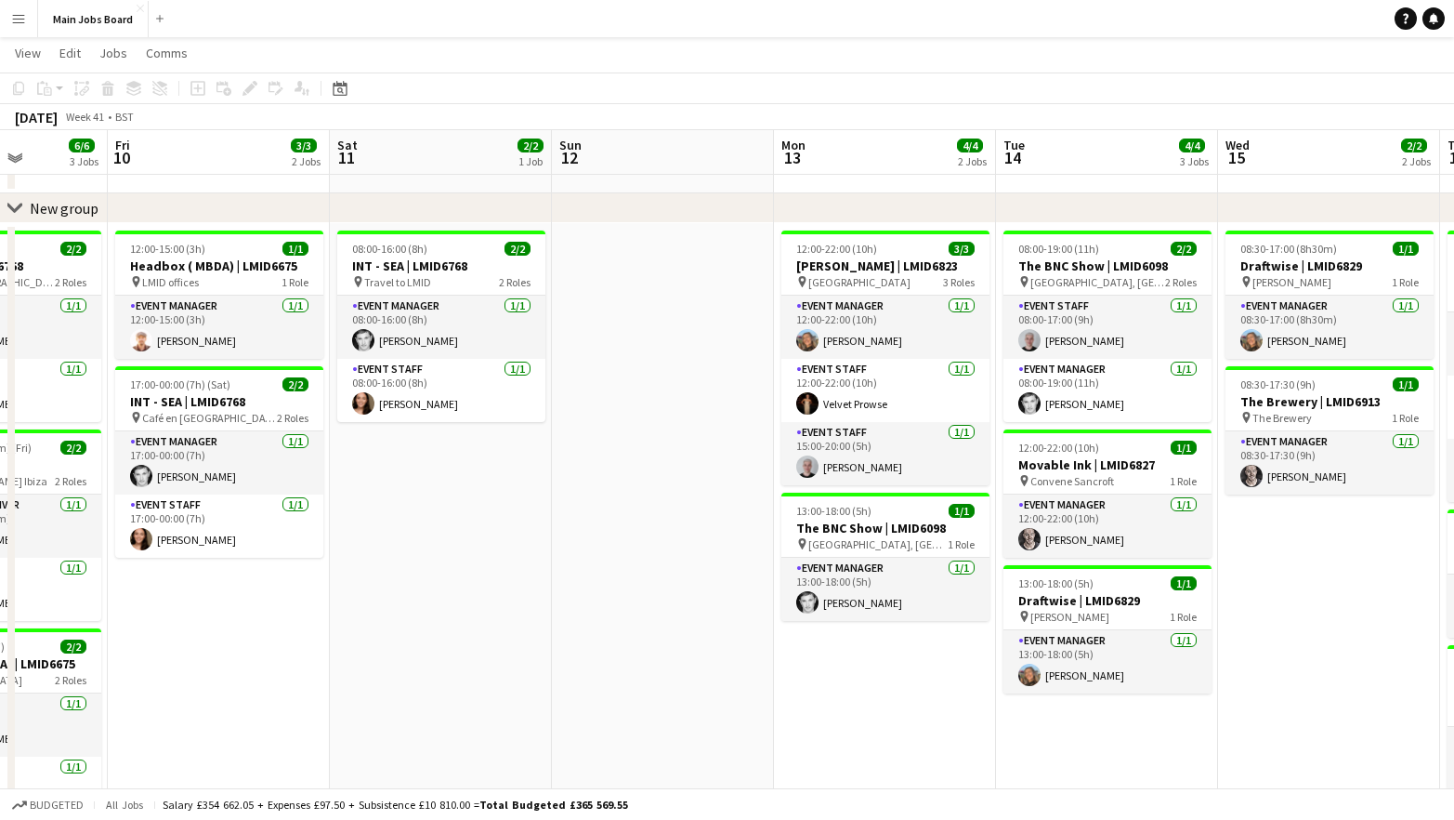
drag, startPoint x: 1073, startPoint y: 571, endPoint x: 512, endPoint y: 568, distance: 561.3
click at [513, 568] on app-calendar-viewport "Tue 7 6/6 5 Jobs Wed 8 6/6 3 Jobs Thu 9 6/6 3 Jobs Fri 10 3/3 2 Jobs Sat 11 2/2…" at bounding box center [727, 522] width 1454 height 1041
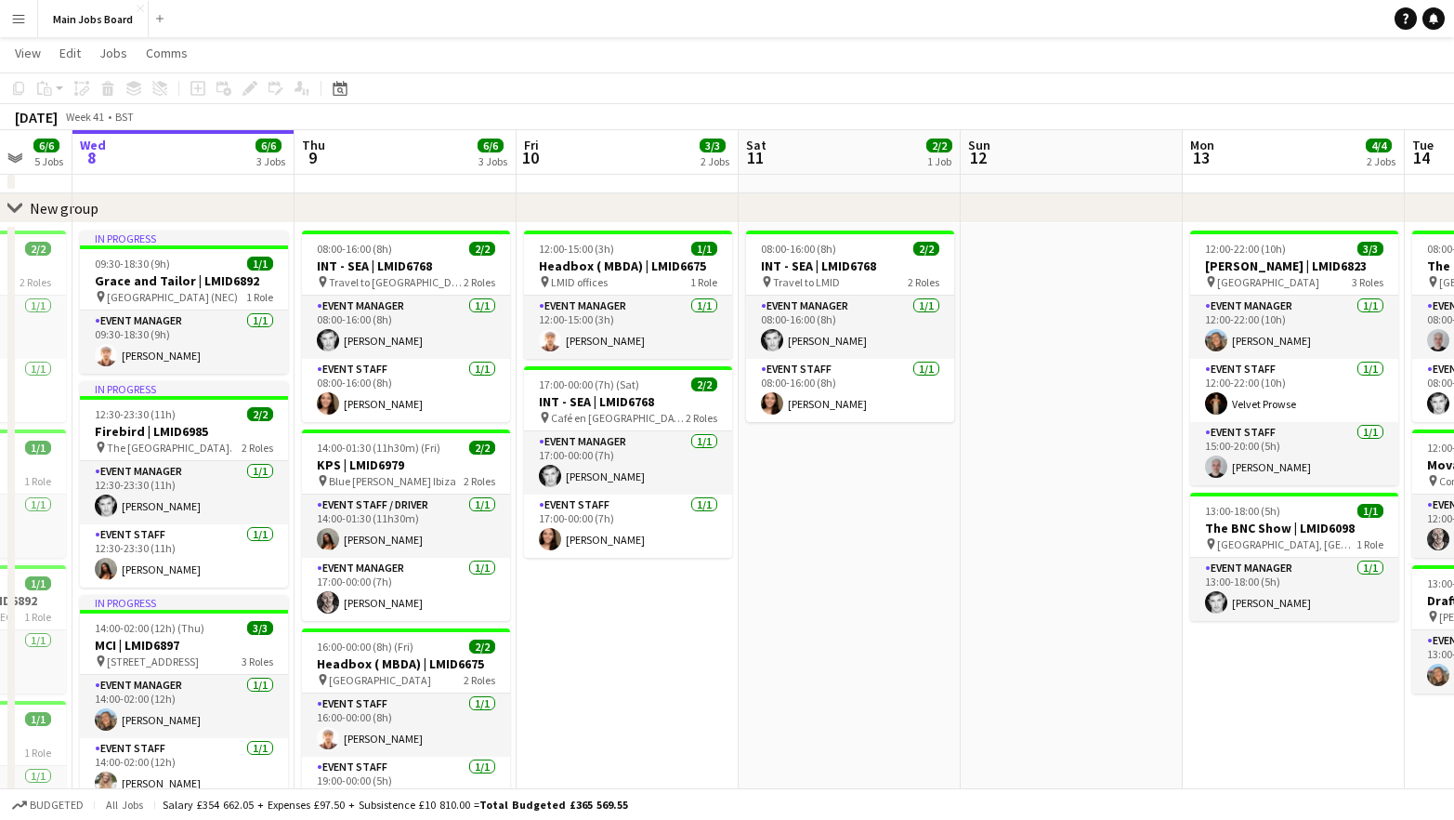
drag, startPoint x: 541, startPoint y: 610, endPoint x: 1129, endPoint y: 610, distance: 588.3
click at [1128, 610] on app-calendar-viewport "Sun 5 1/1 1 Job Mon 6 5/5 4 Jobs Tue 7 6/6 5 Jobs Wed 8 6/6 3 Jobs Thu 9 6/6 3 …" at bounding box center [727, 522] width 1454 height 1041
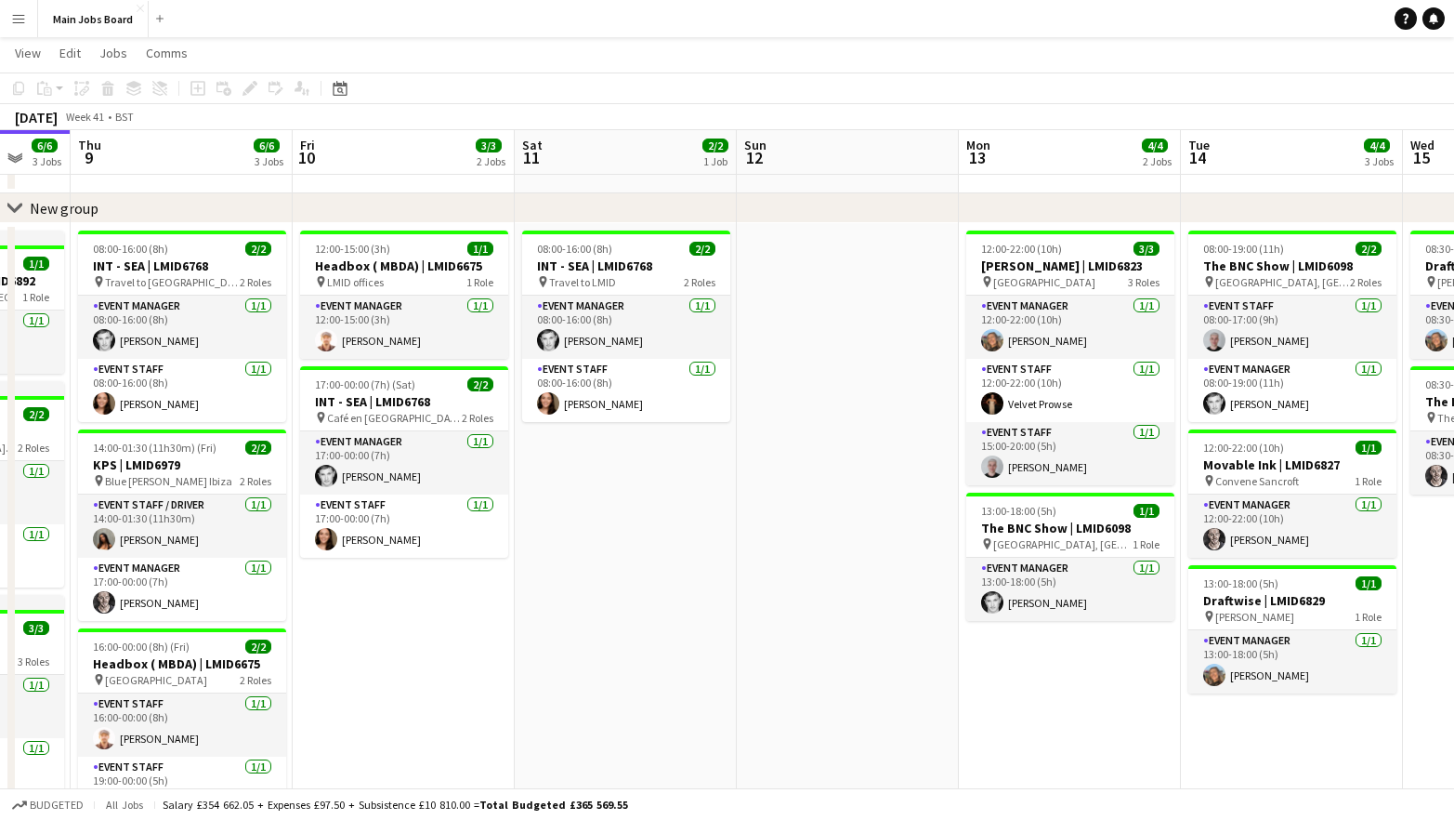
drag, startPoint x: 1104, startPoint y: 500, endPoint x: 177, endPoint y: 474, distance: 927.8
click at [178, 477] on app-calendar-viewport "Sun 5 1/1 1 Job Mon 6 5/5 4 Jobs Tue 7 6/6 5 Jobs Wed 8 6/6 3 Jobs Thu 9 6/6 3 …" at bounding box center [727, 522] width 1454 height 1041
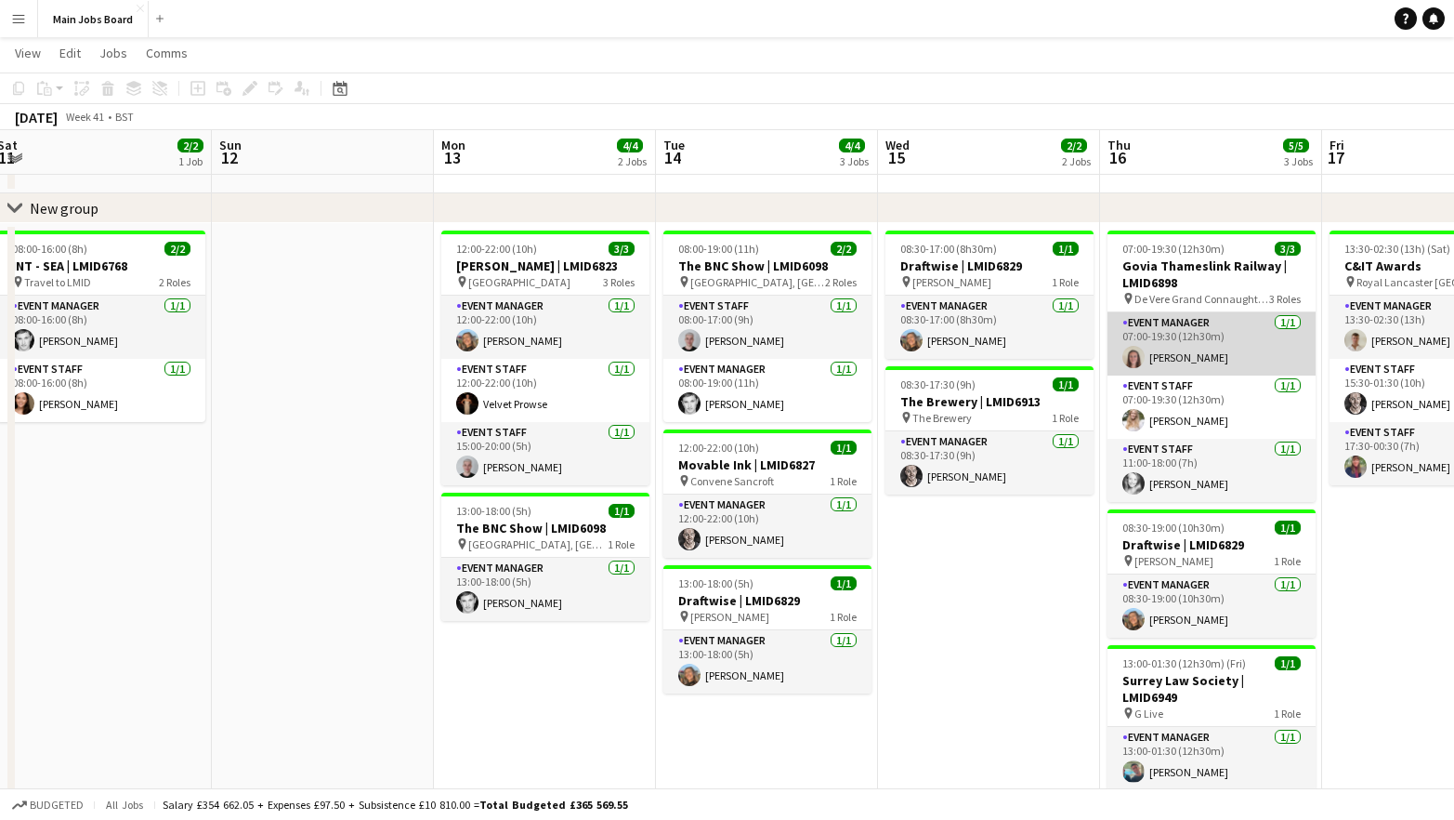
click at [1203, 354] on app-card-role "Event Manager [DATE] 07:00-19:30 (12h30m) [PERSON_NAME]" at bounding box center [1212, 343] width 208 height 63
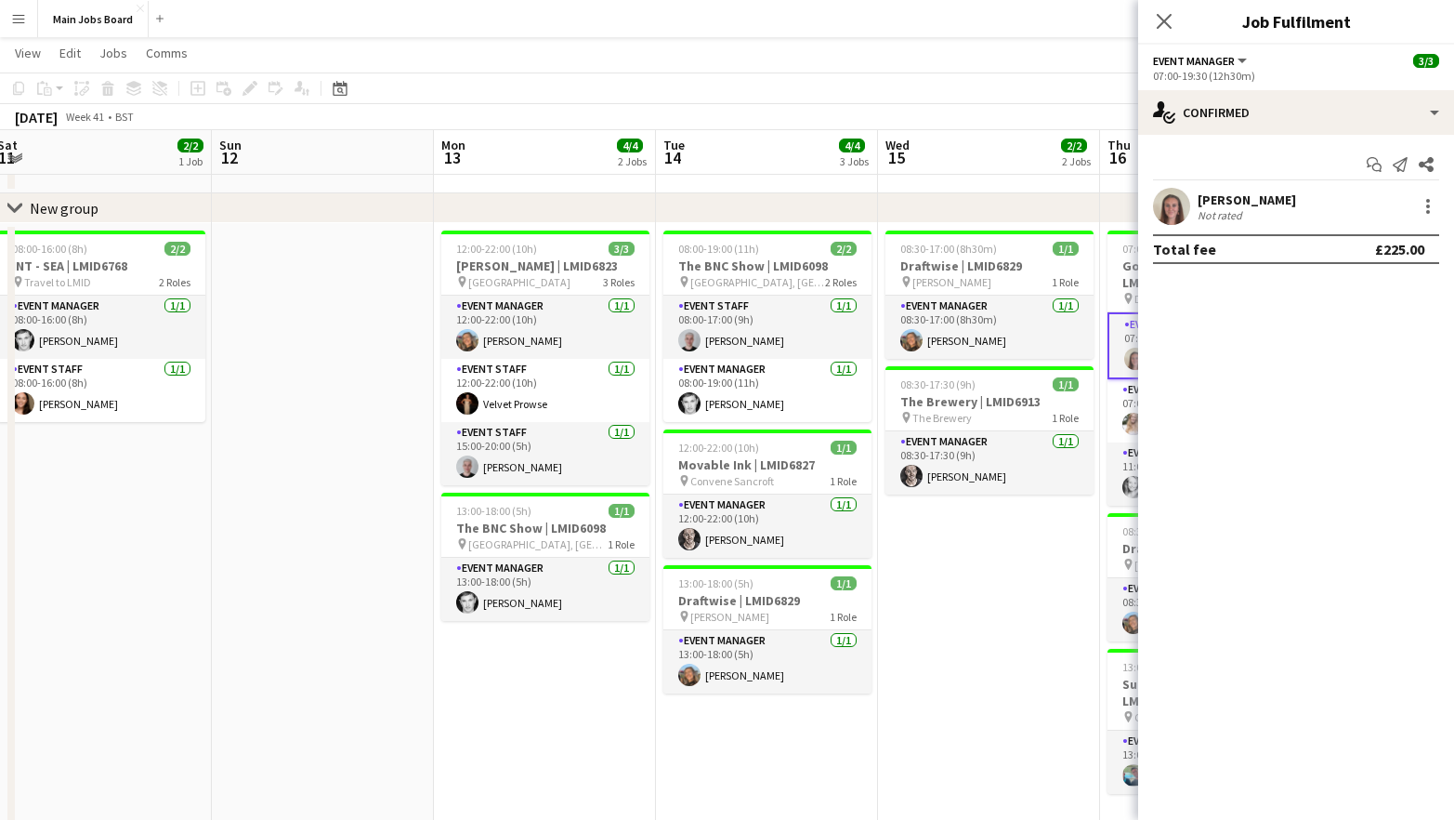
click at [1173, 192] on app-user-avatar at bounding box center [1171, 206] width 37 height 37
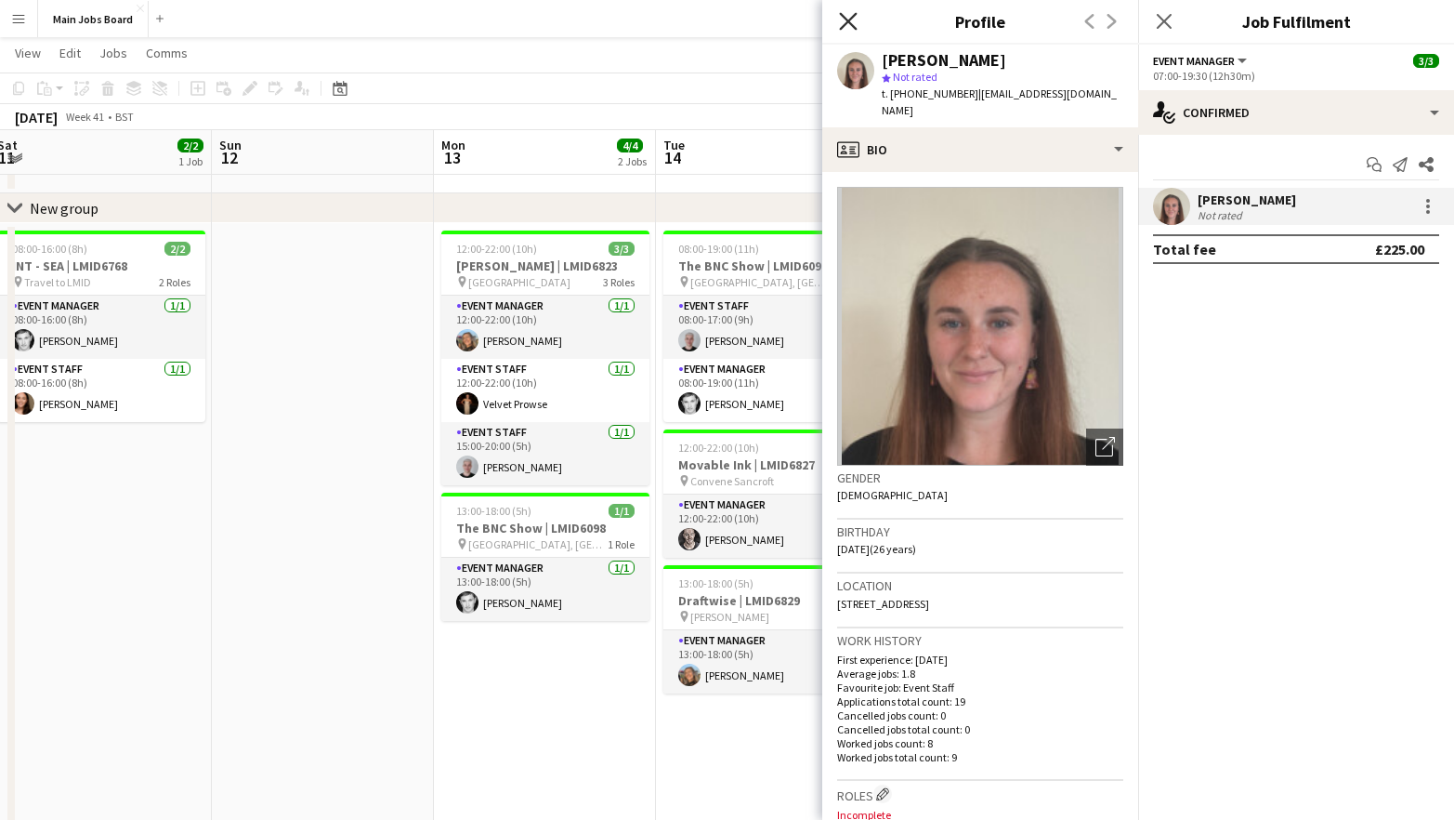
click at [854, 24] on icon "Close pop-in" at bounding box center [848, 21] width 18 height 18
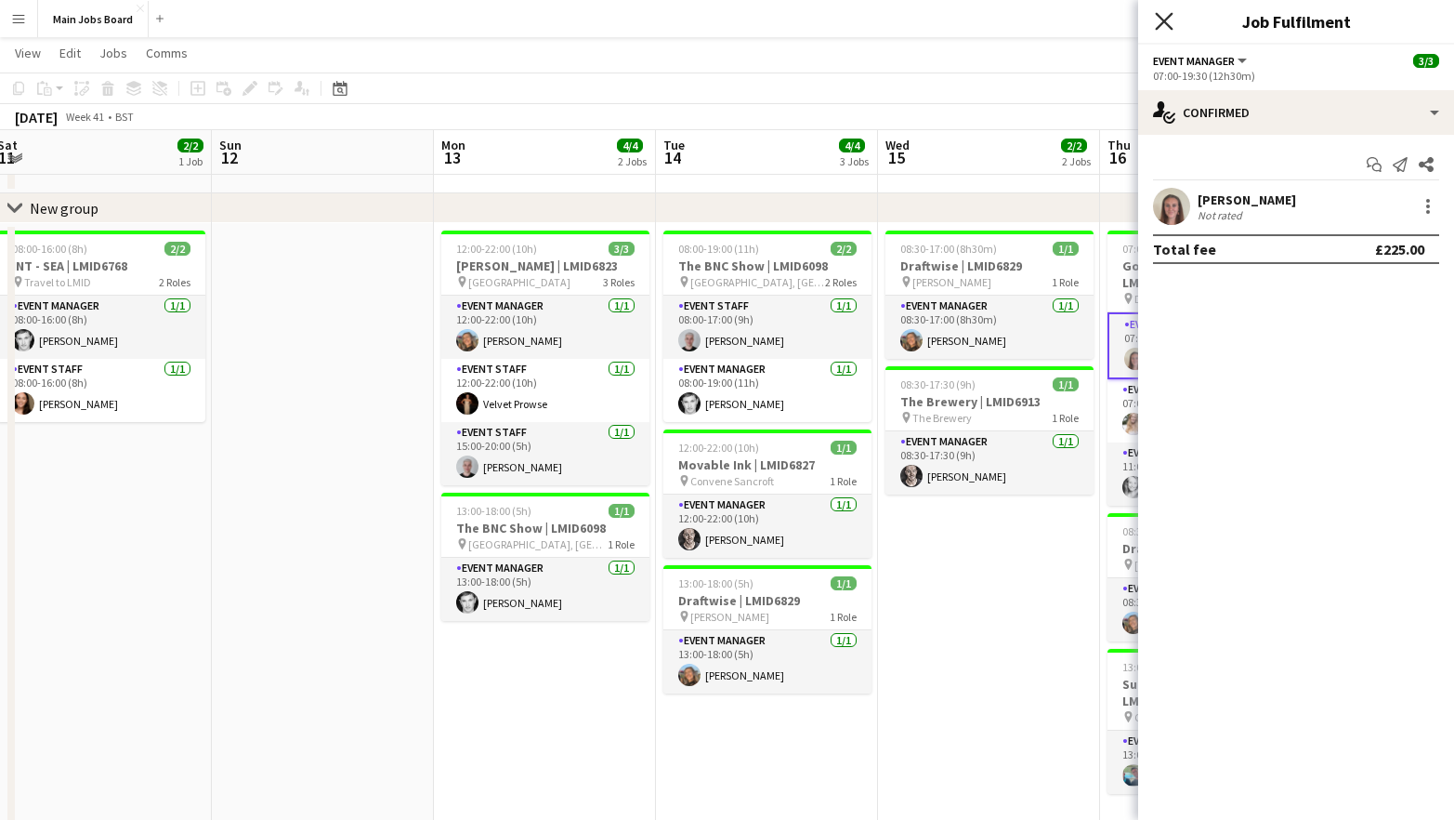
click at [1165, 20] on icon at bounding box center [1164, 21] width 18 height 18
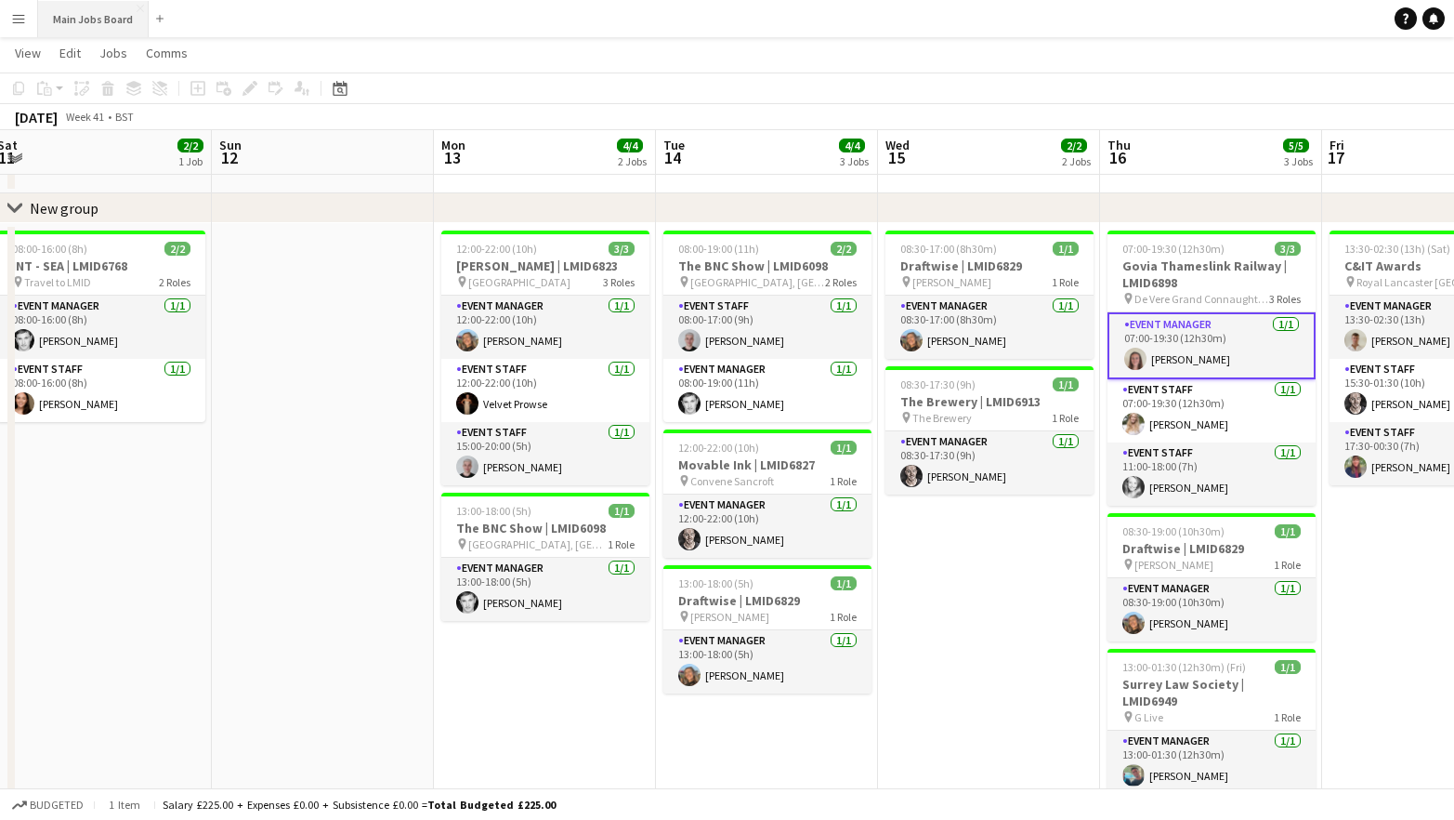
click at [81, 33] on button "Main Jobs Board Close" at bounding box center [93, 19] width 111 height 36
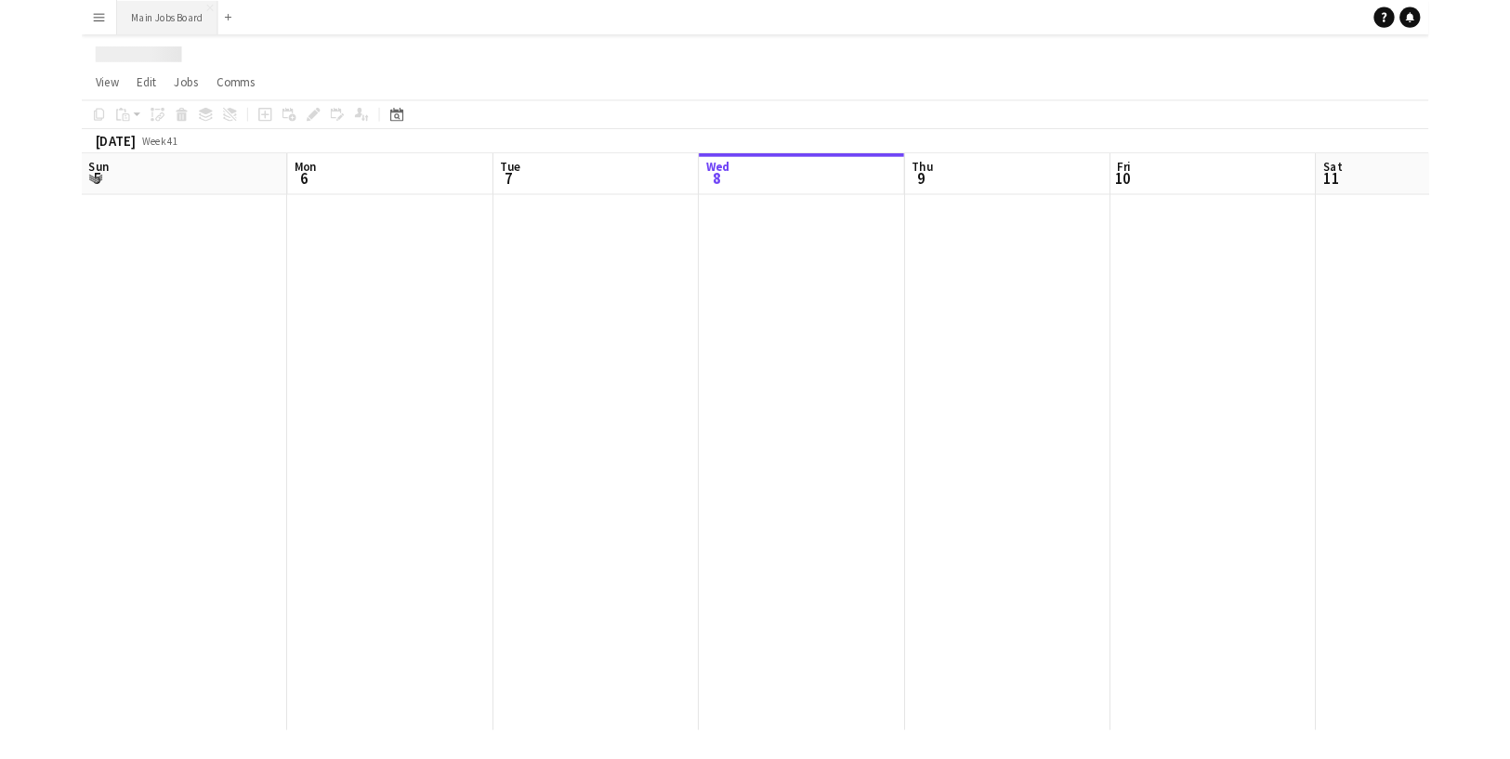
scroll to position [0, 444]
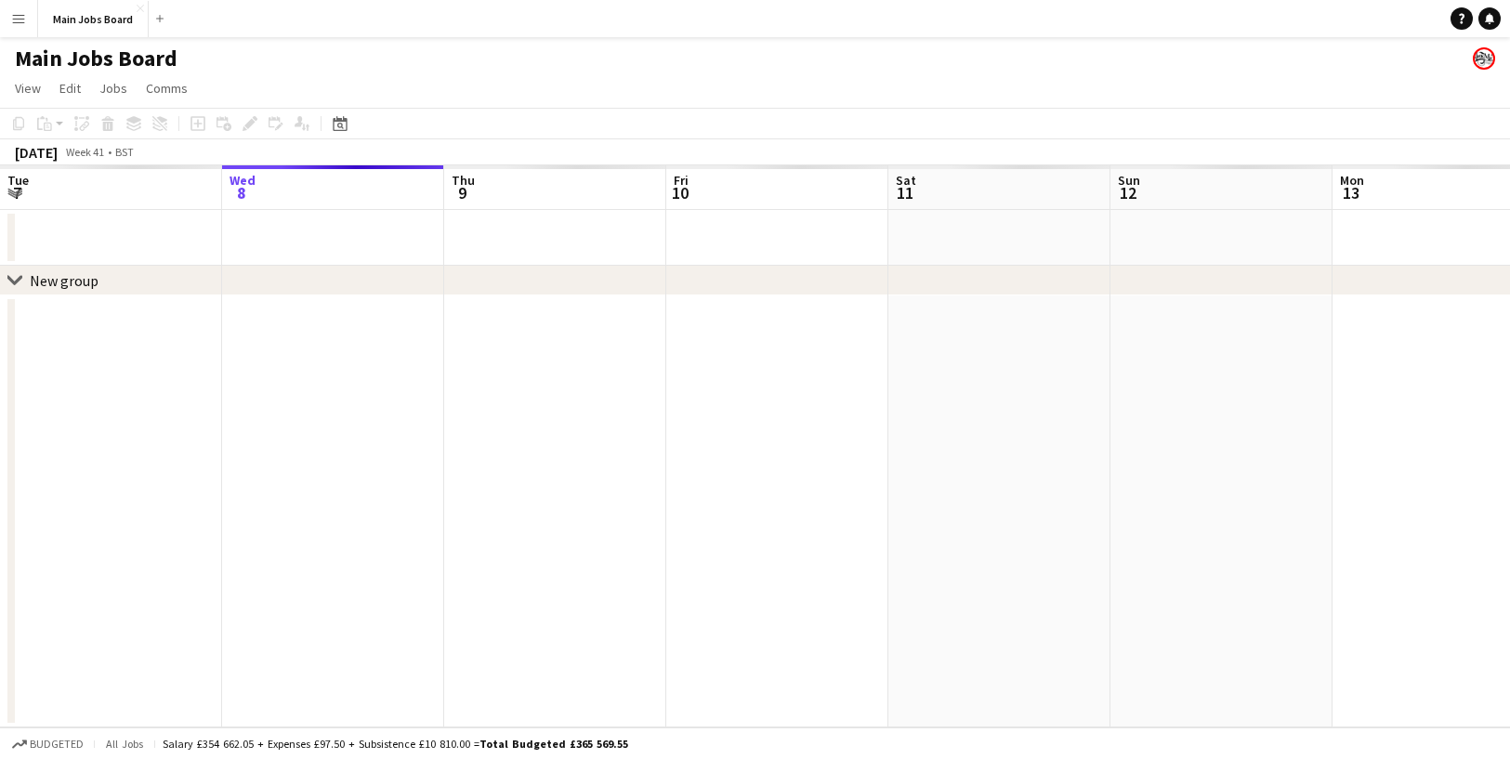
click at [22, 27] on button "Menu" at bounding box center [18, 18] width 37 height 37
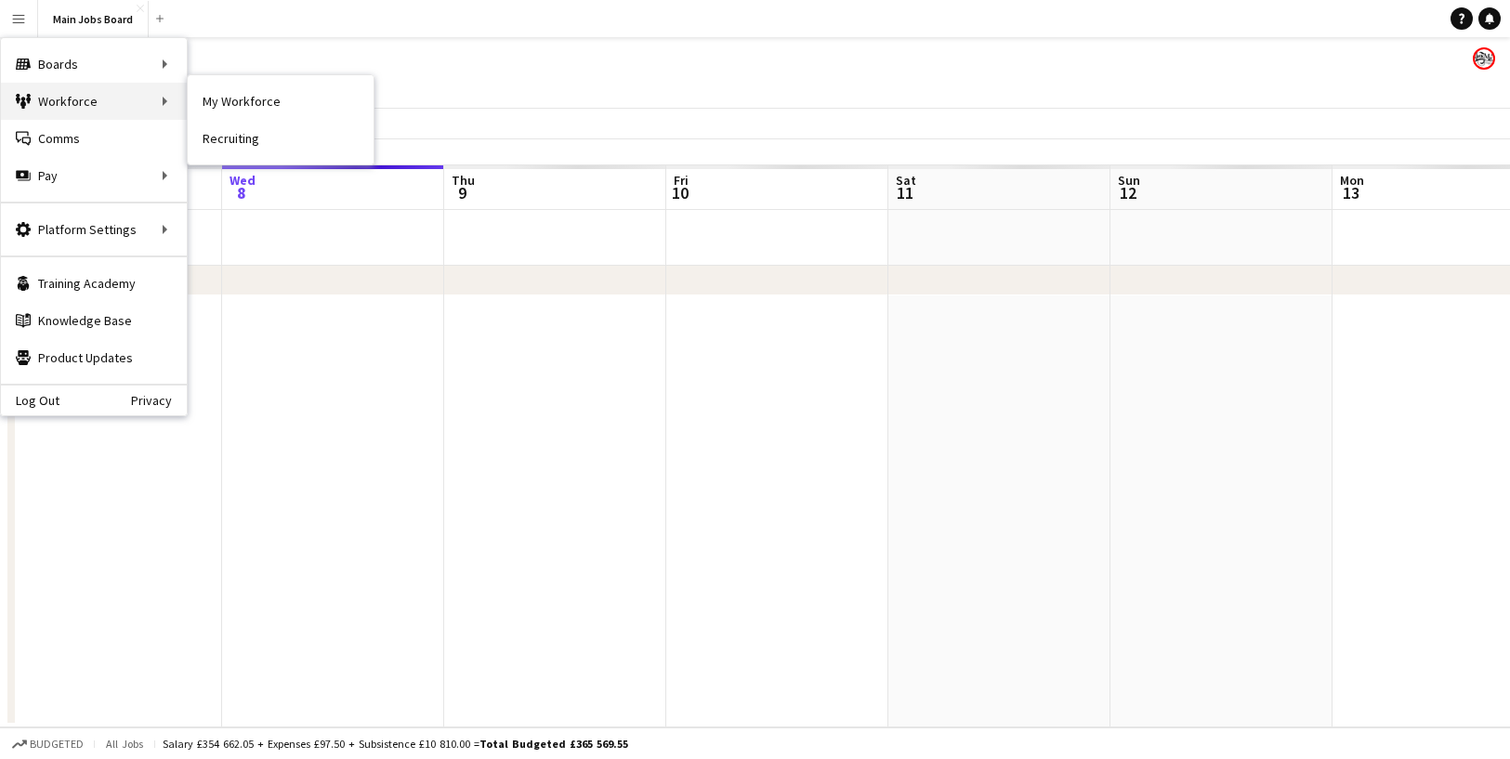
click at [129, 111] on div "Workforce Workforce" at bounding box center [94, 101] width 186 height 37
click at [221, 98] on link "My Workforce" at bounding box center [281, 101] width 186 height 37
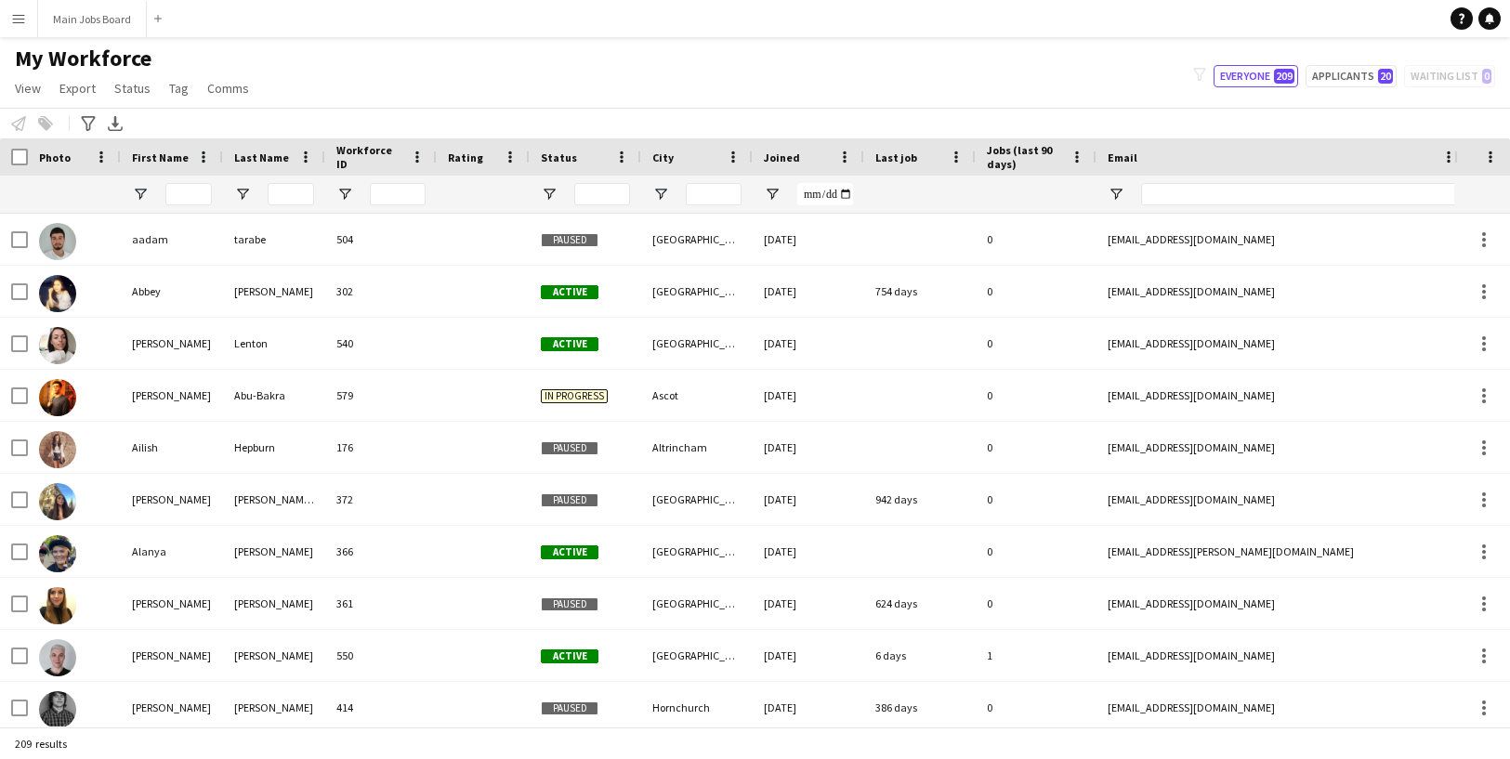
type input "**********"
click at [177, 194] on input "First Name Filter Input" at bounding box center [188, 194] width 46 height 22
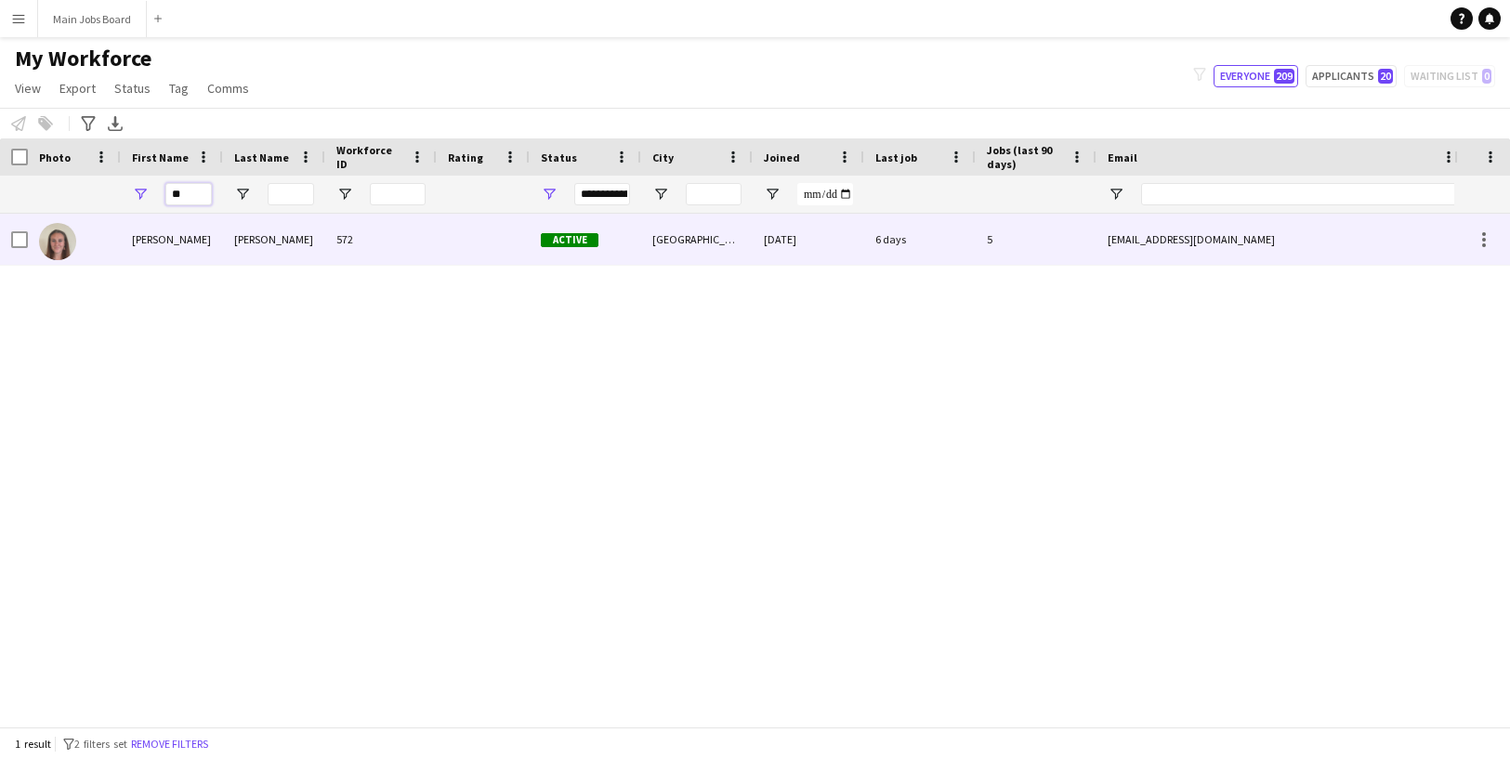
type input "**"
click at [154, 242] on div "[PERSON_NAME]" at bounding box center [172, 239] width 102 height 51
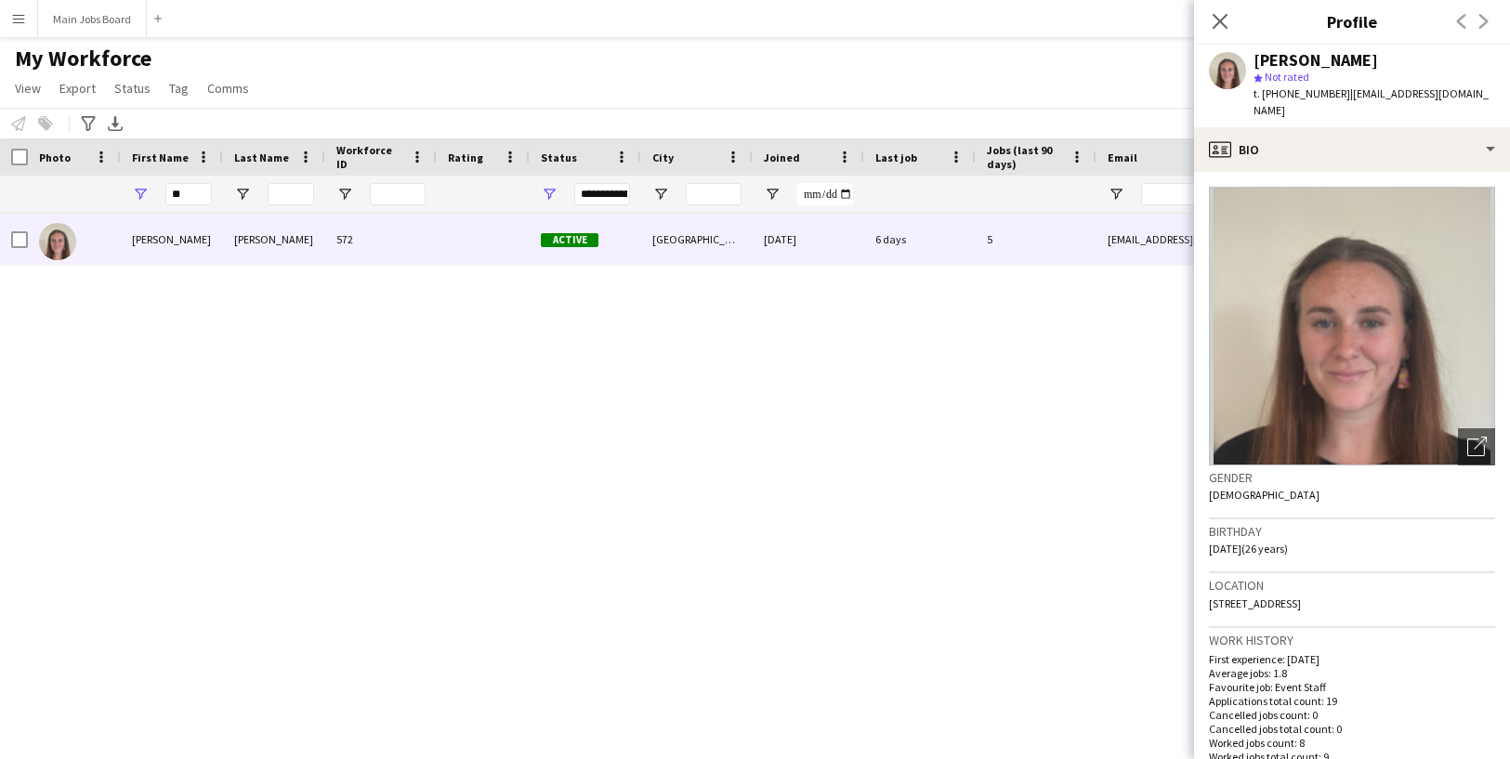
scroll to position [28, 0]
